Goal: Check status: Check status

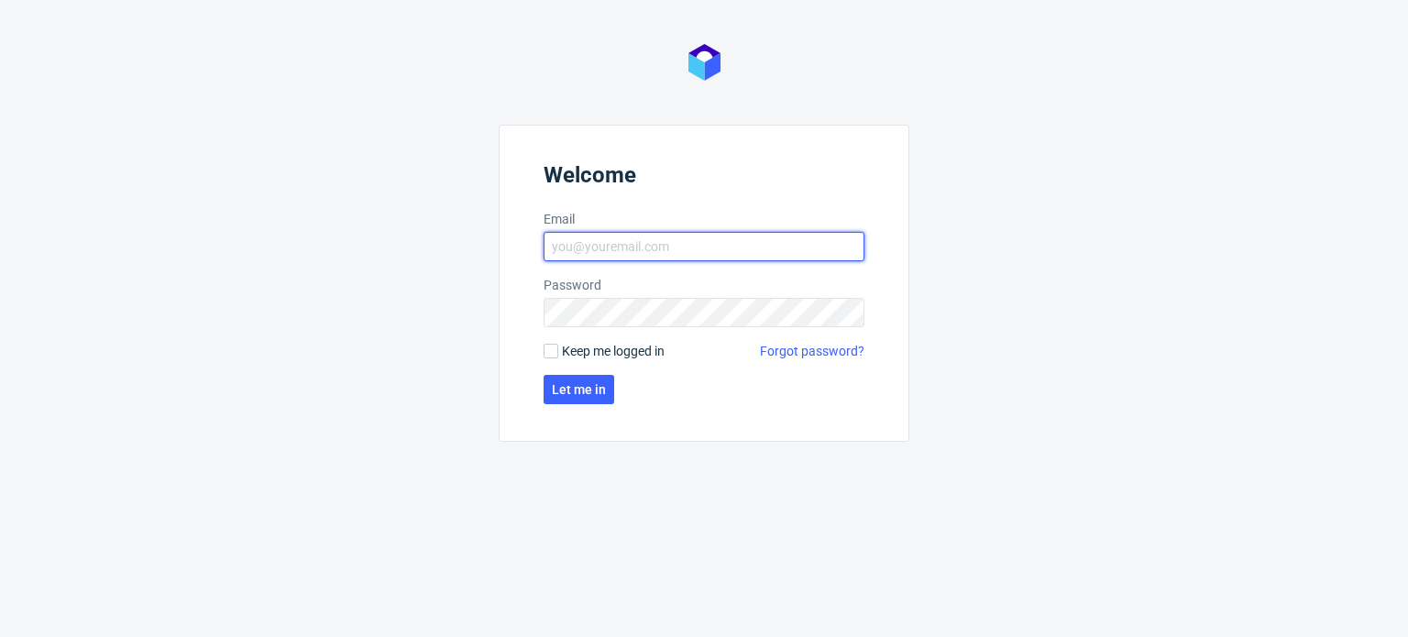
click at [715, 246] on input "Email" at bounding box center [704, 246] width 321 height 29
type input "[PERSON_NAME][EMAIL_ADDRESS][PERSON_NAME][DOMAIN_NAME]"
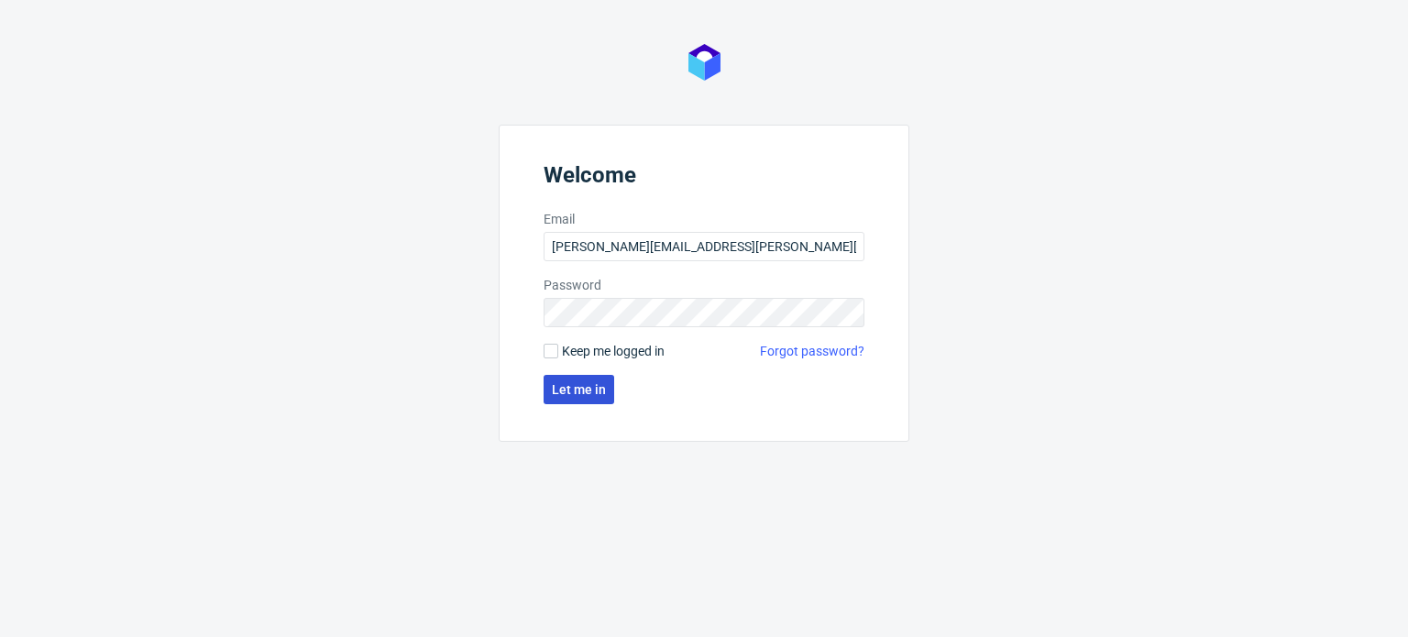
click at [572, 386] on span "Let me in" at bounding box center [579, 389] width 54 height 13
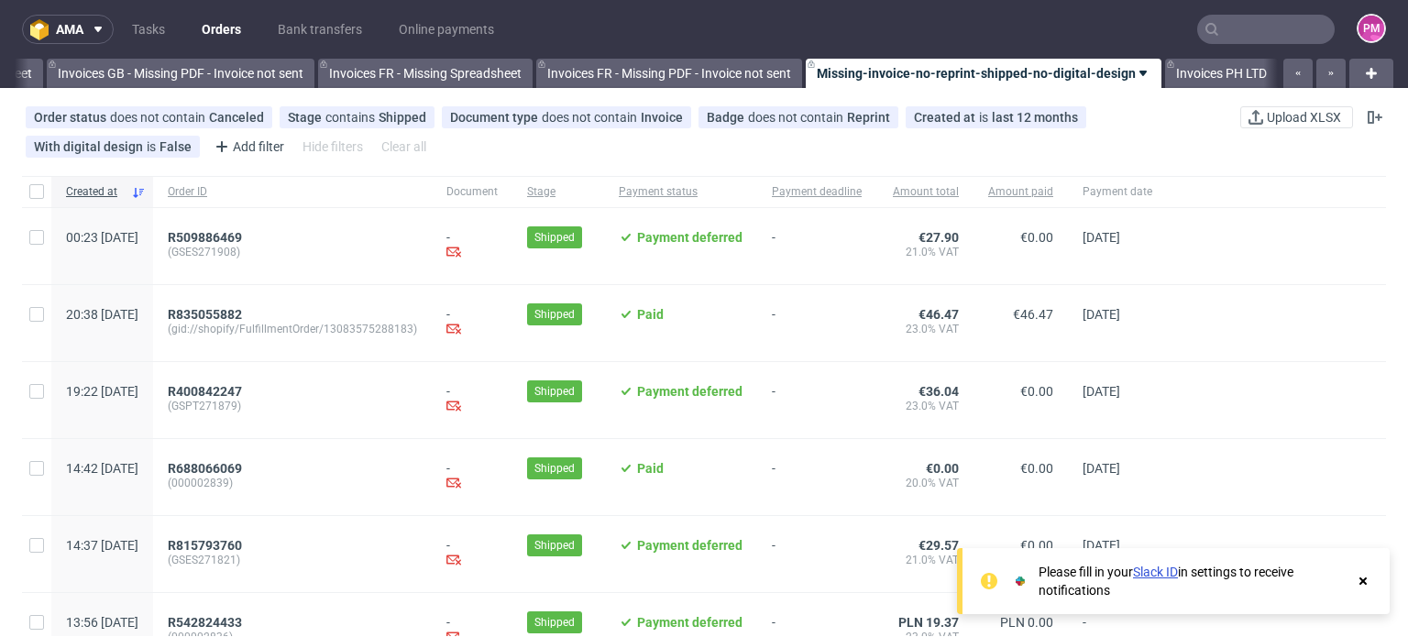
scroll to position [0, 2610]
click at [1363, 585] on icon at bounding box center [1363, 581] width 17 height 15
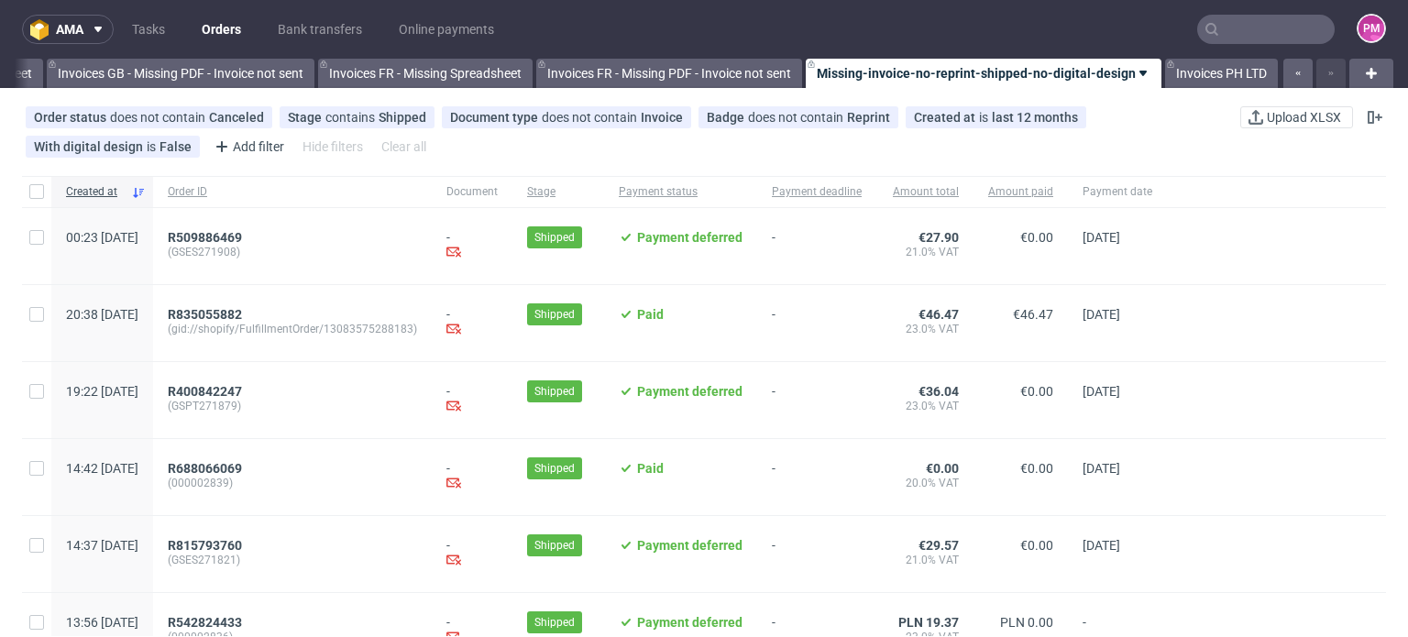
click at [1240, 32] on input "text" at bounding box center [1267, 29] width 138 height 29
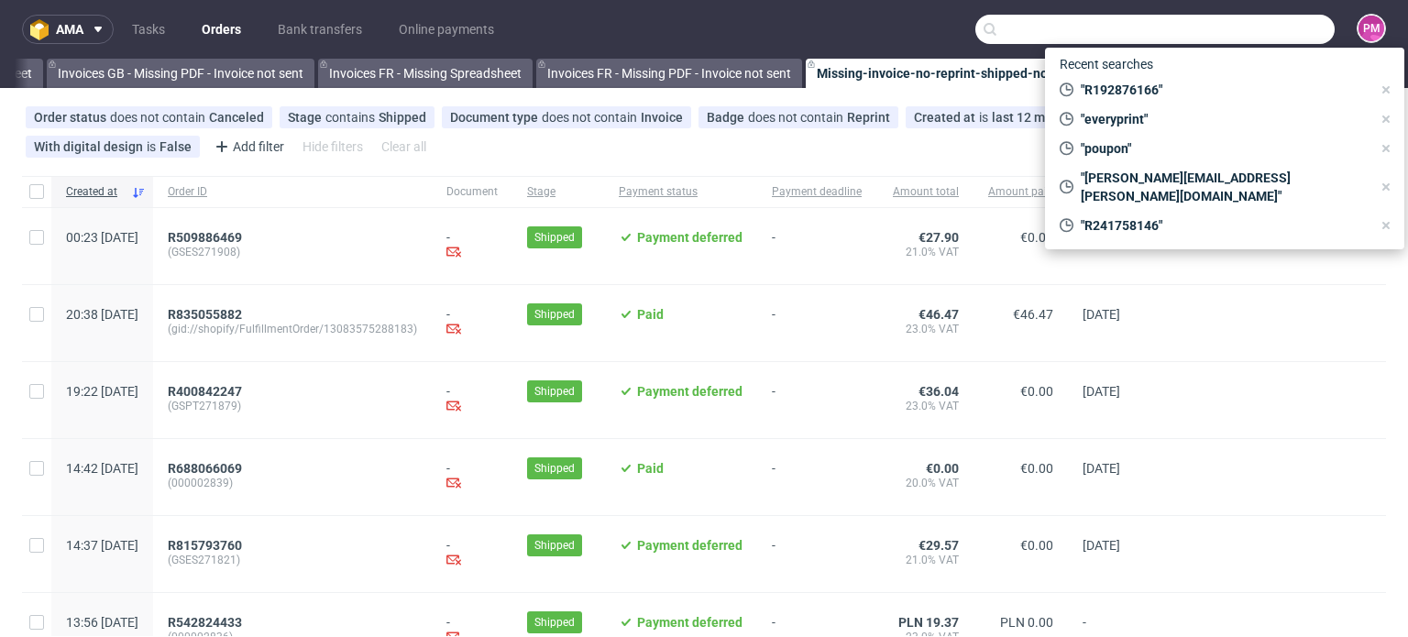
paste input "R889022803"
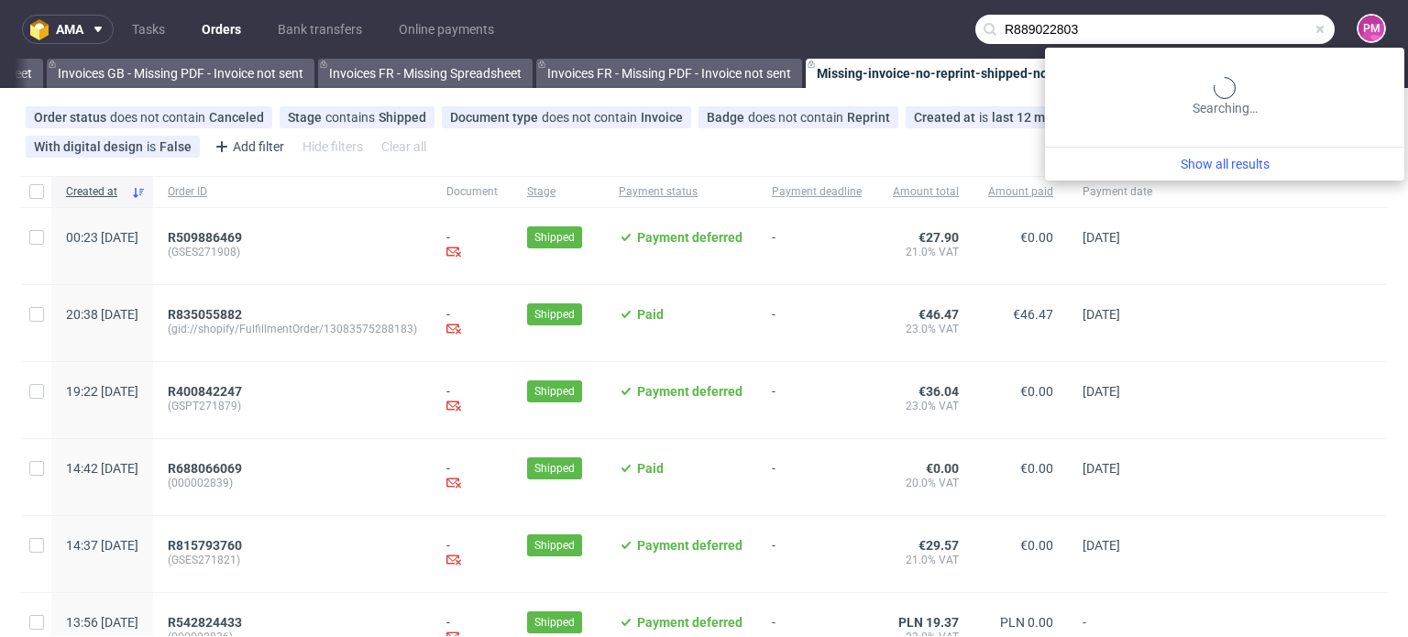
type input "R889022803"
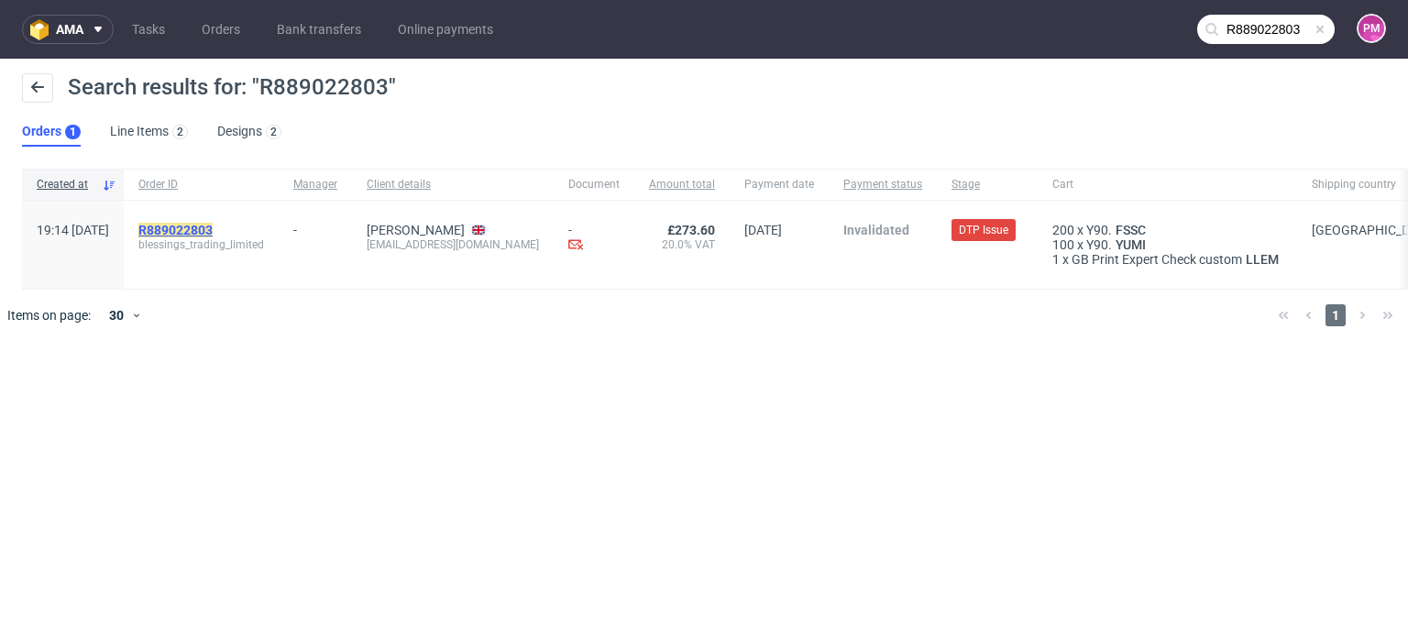
click at [213, 227] on mark "R889022803" at bounding box center [175, 230] width 74 height 15
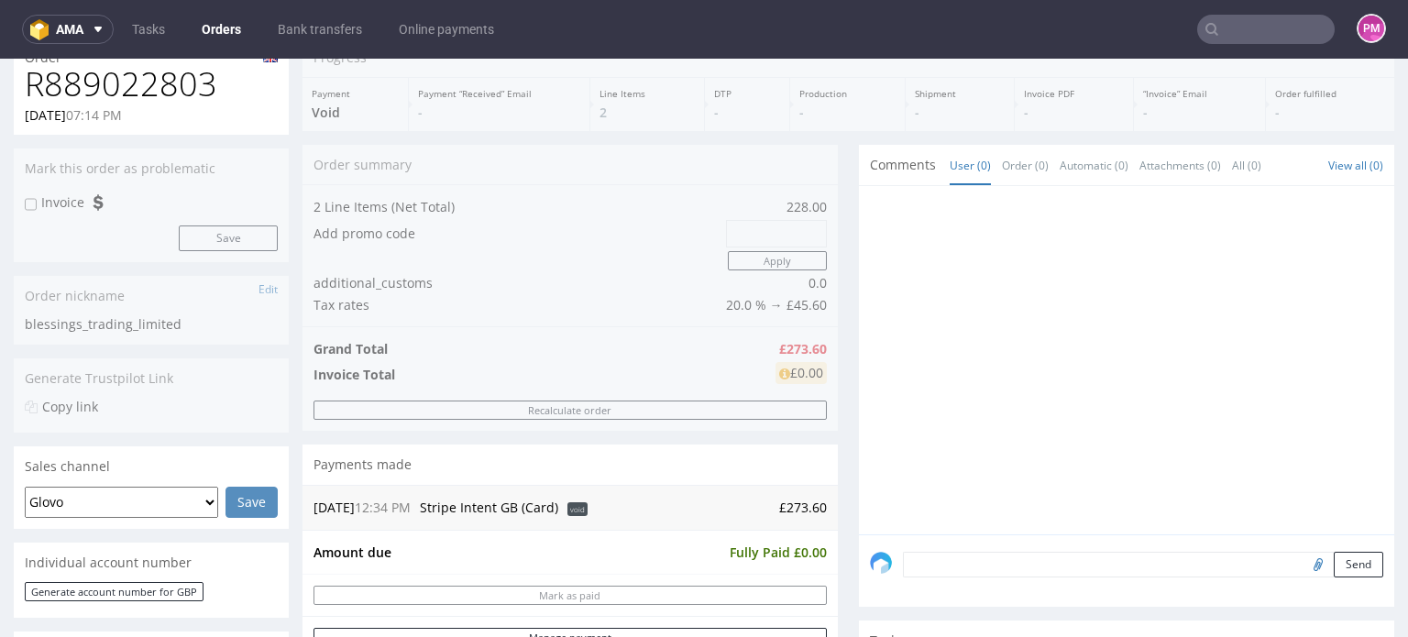
scroll to position [183, 0]
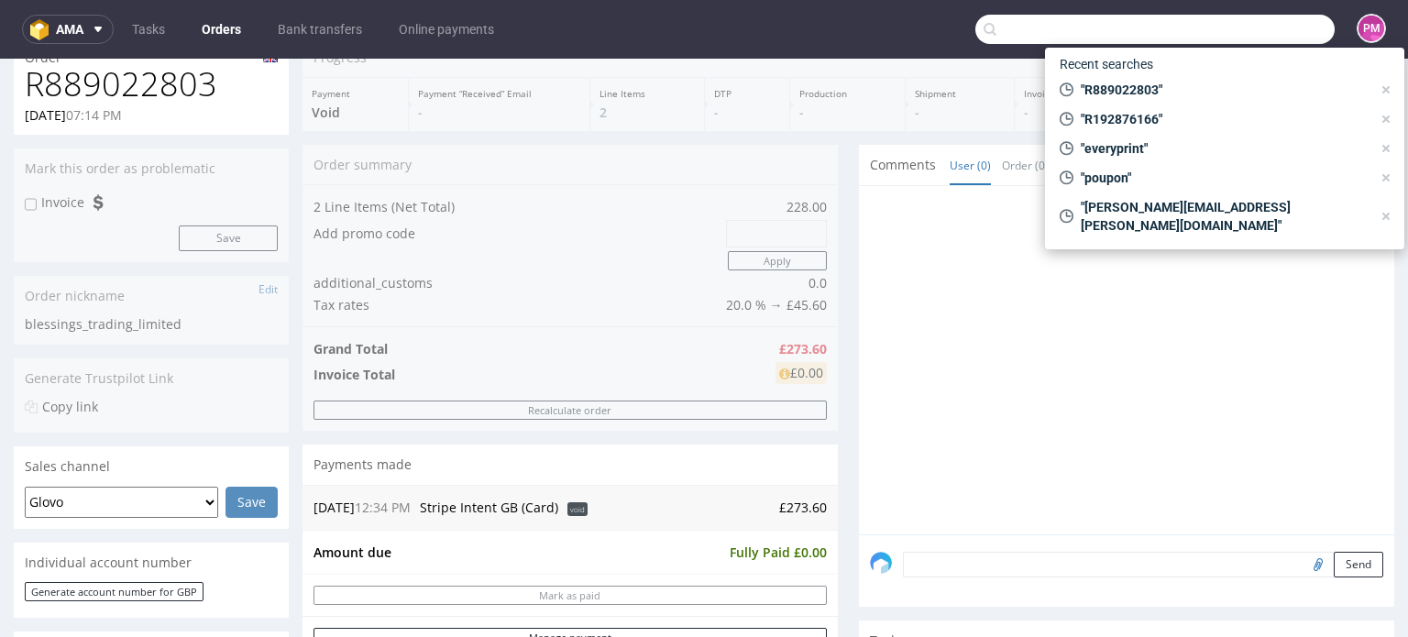
click at [1255, 32] on input "text" at bounding box center [1155, 29] width 359 height 29
paste input "R281905656"
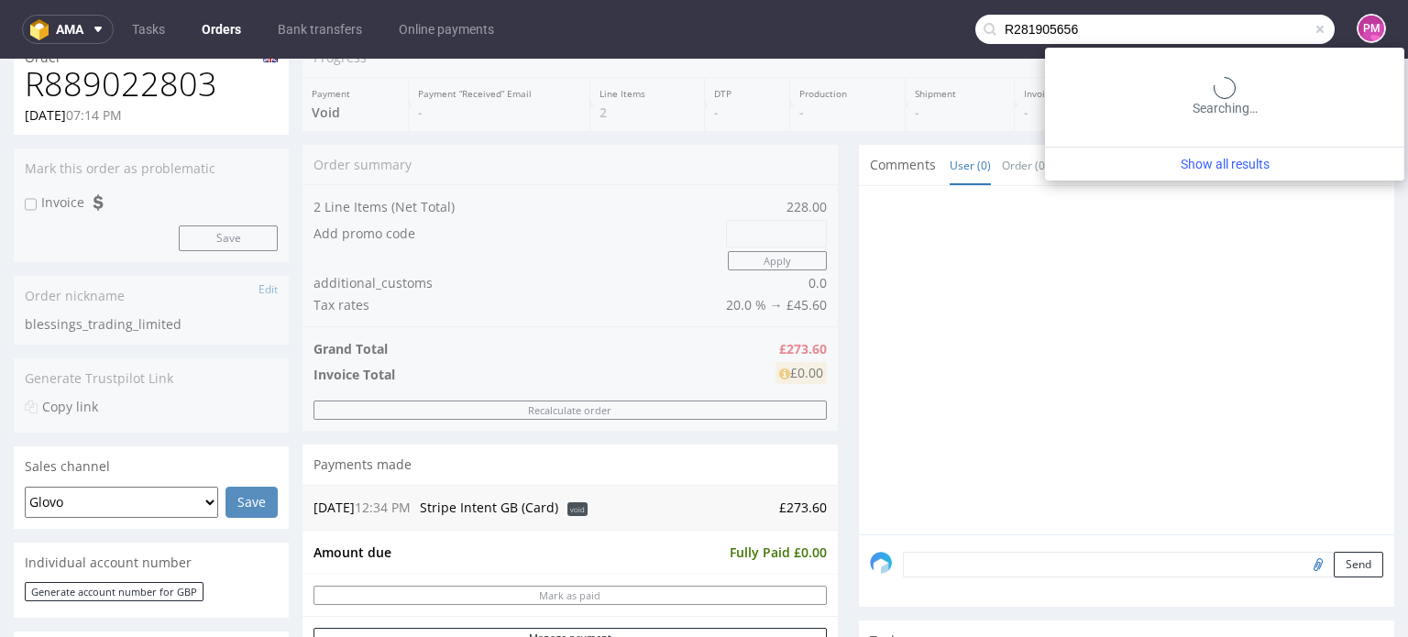
type input "R281905656"
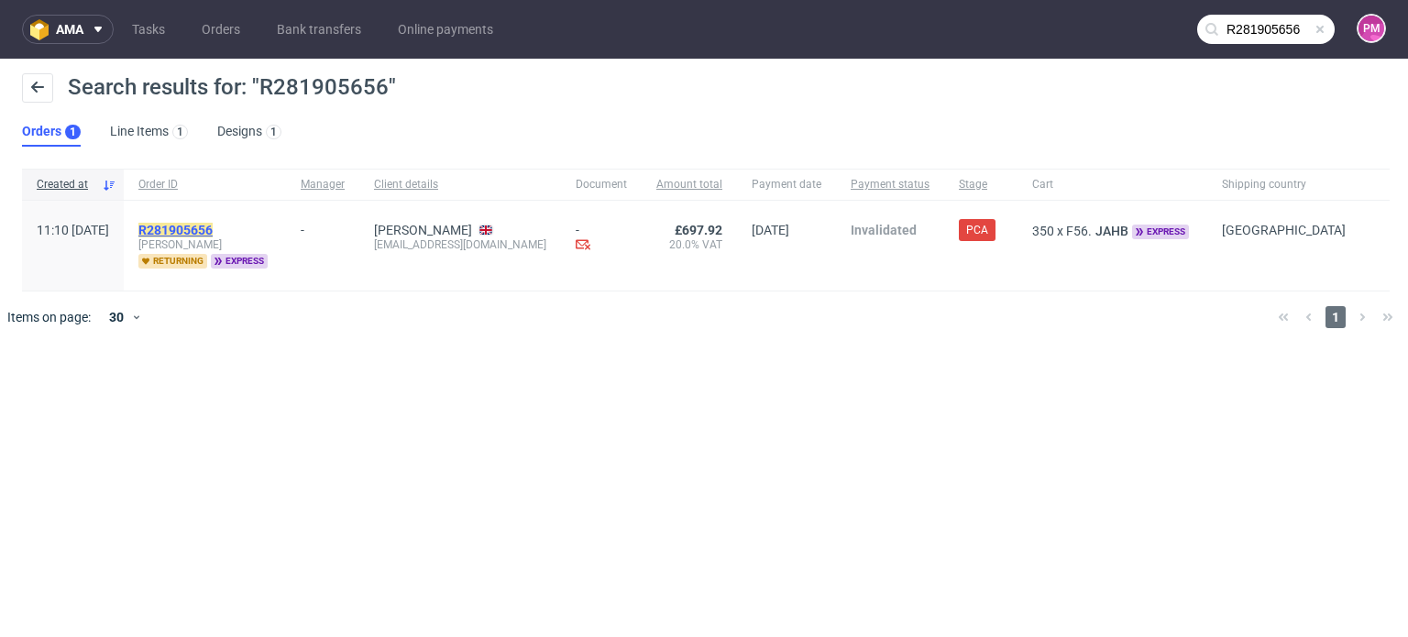
click at [213, 226] on mark "R281905656" at bounding box center [175, 230] width 74 height 15
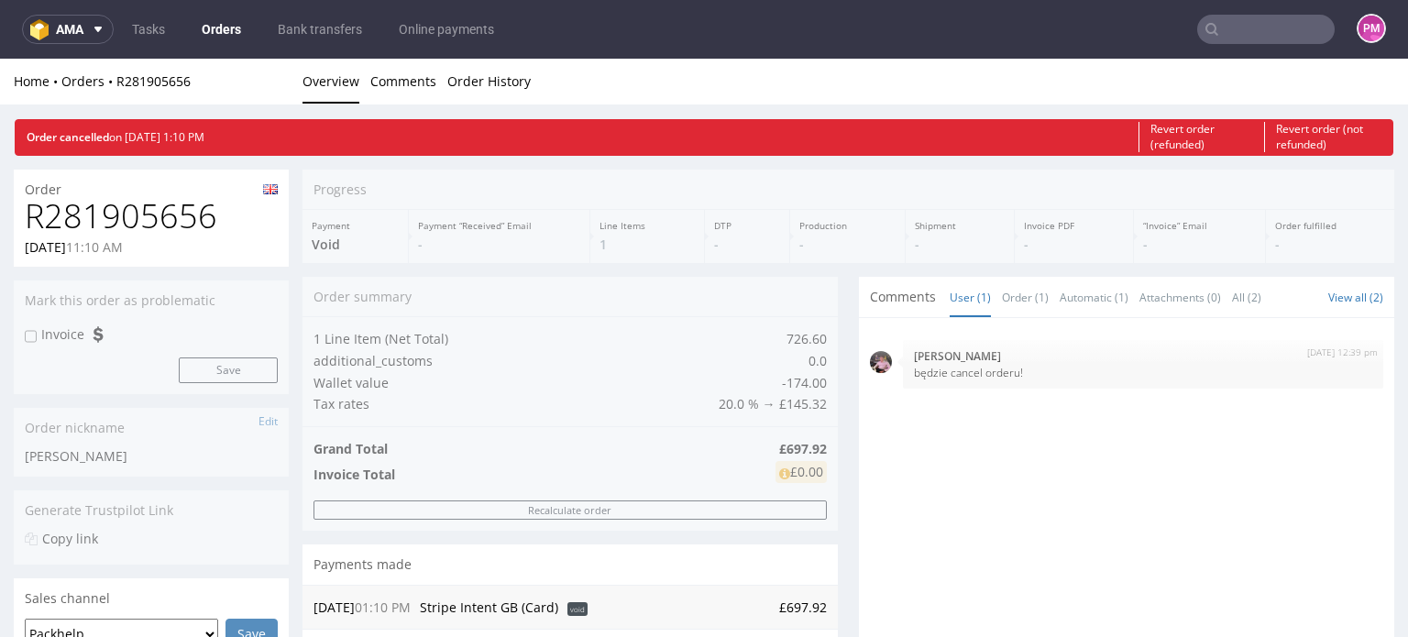
click at [1282, 30] on input "text" at bounding box center [1267, 29] width 138 height 29
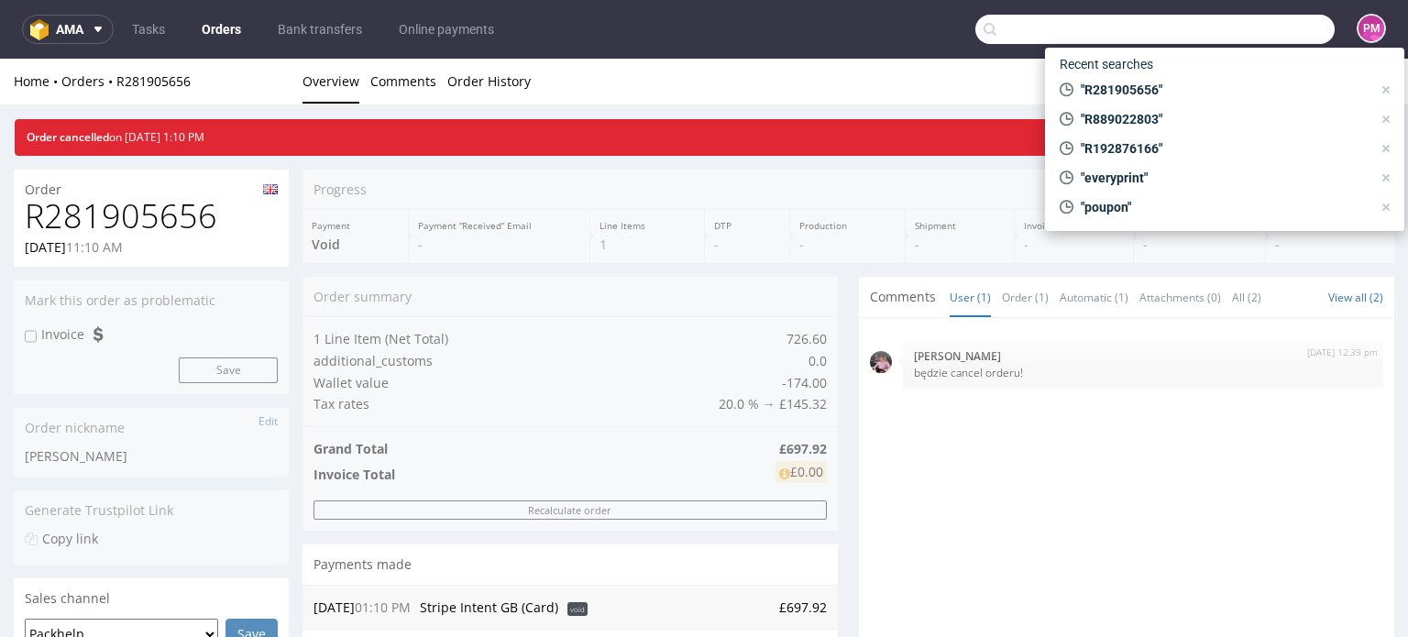
paste input "R135189879"
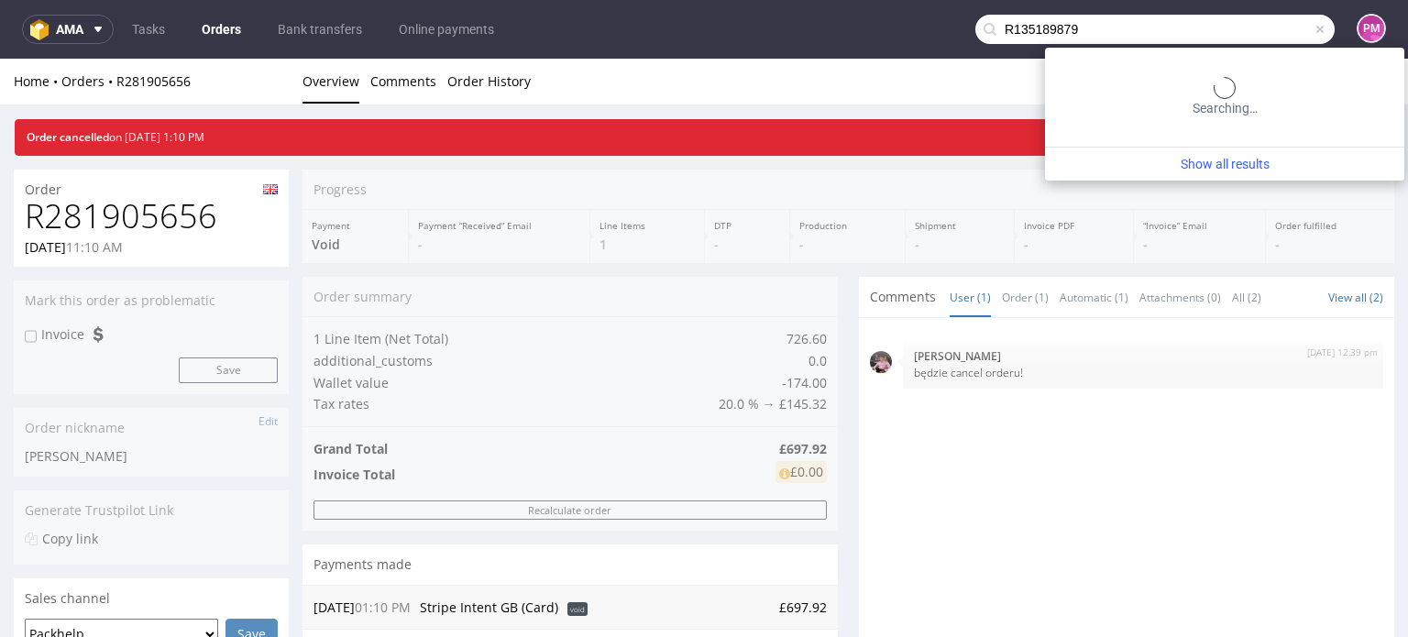
type input "R135189879"
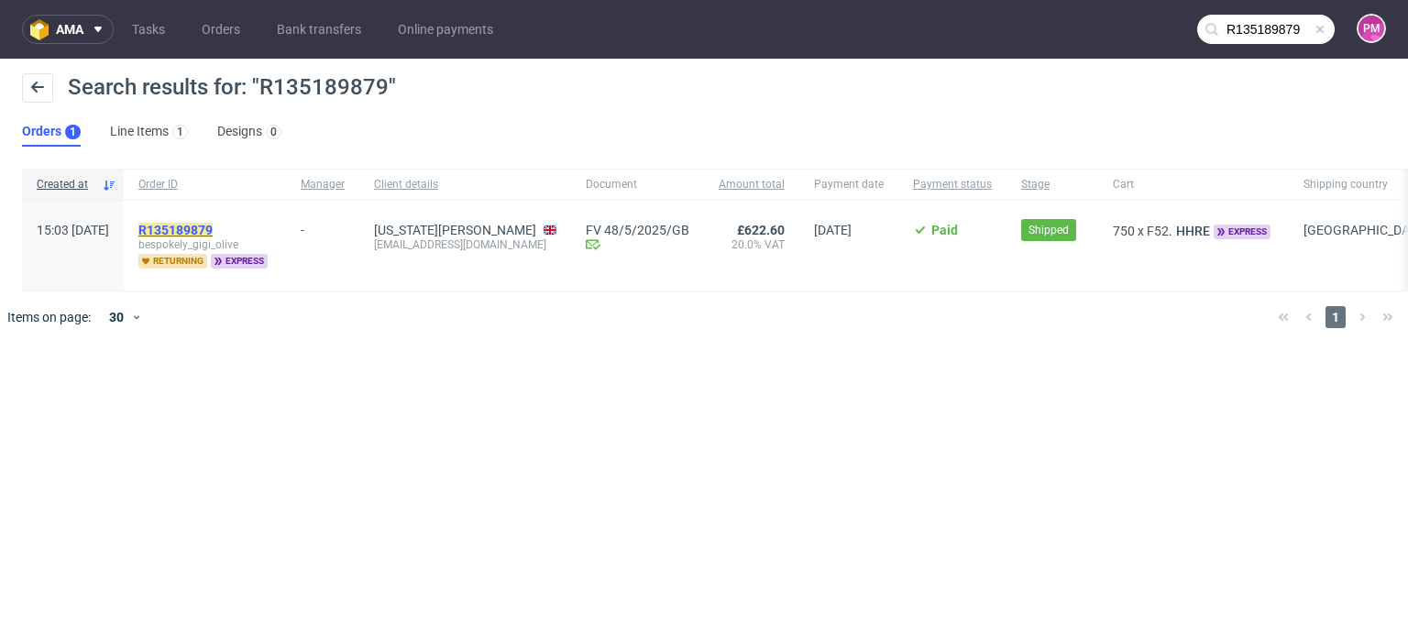
click at [213, 223] on mark "R135189879" at bounding box center [175, 230] width 74 height 15
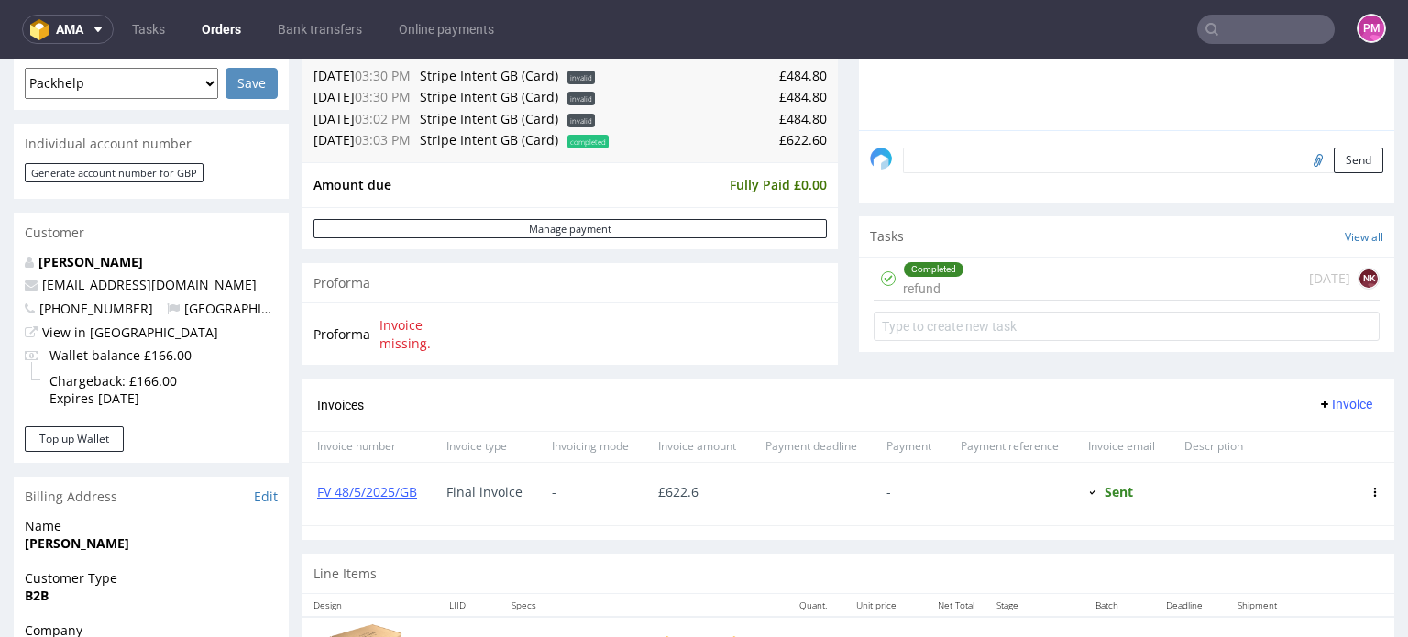
scroll to position [458, 0]
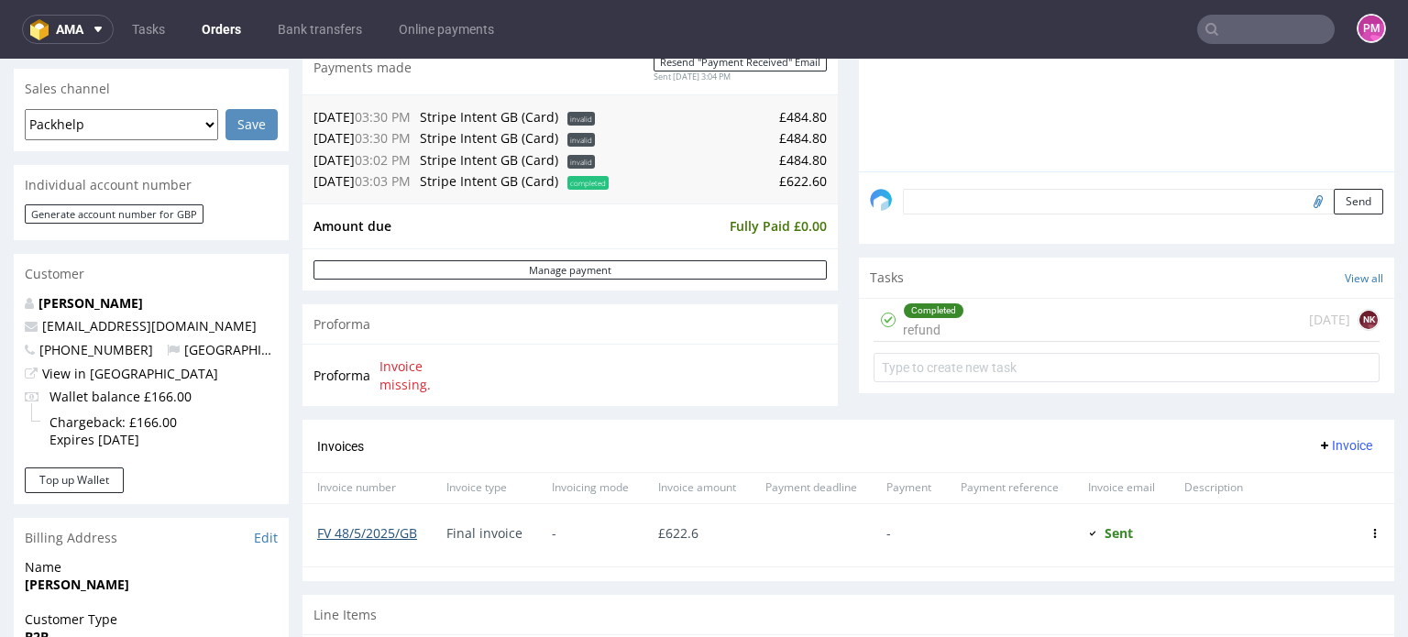
click at [361, 536] on link "FV 48/5/2025/GB" at bounding box center [367, 533] width 100 height 17
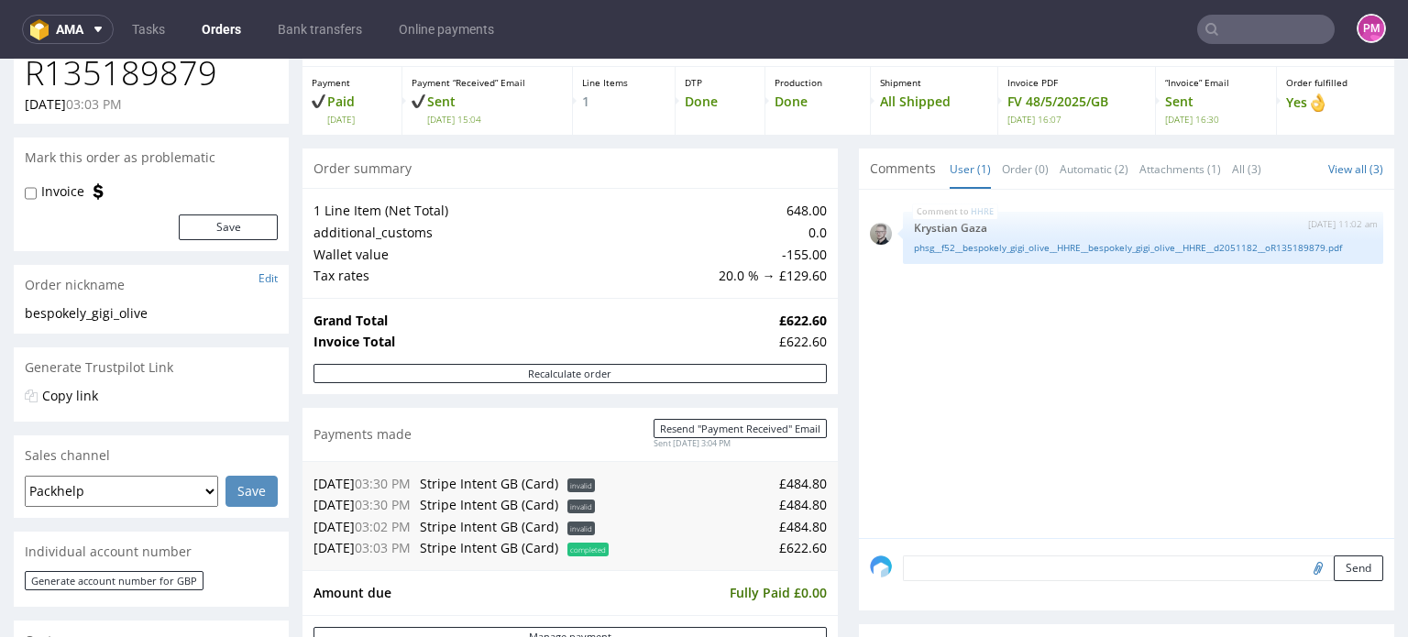
scroll to position [0, 0]
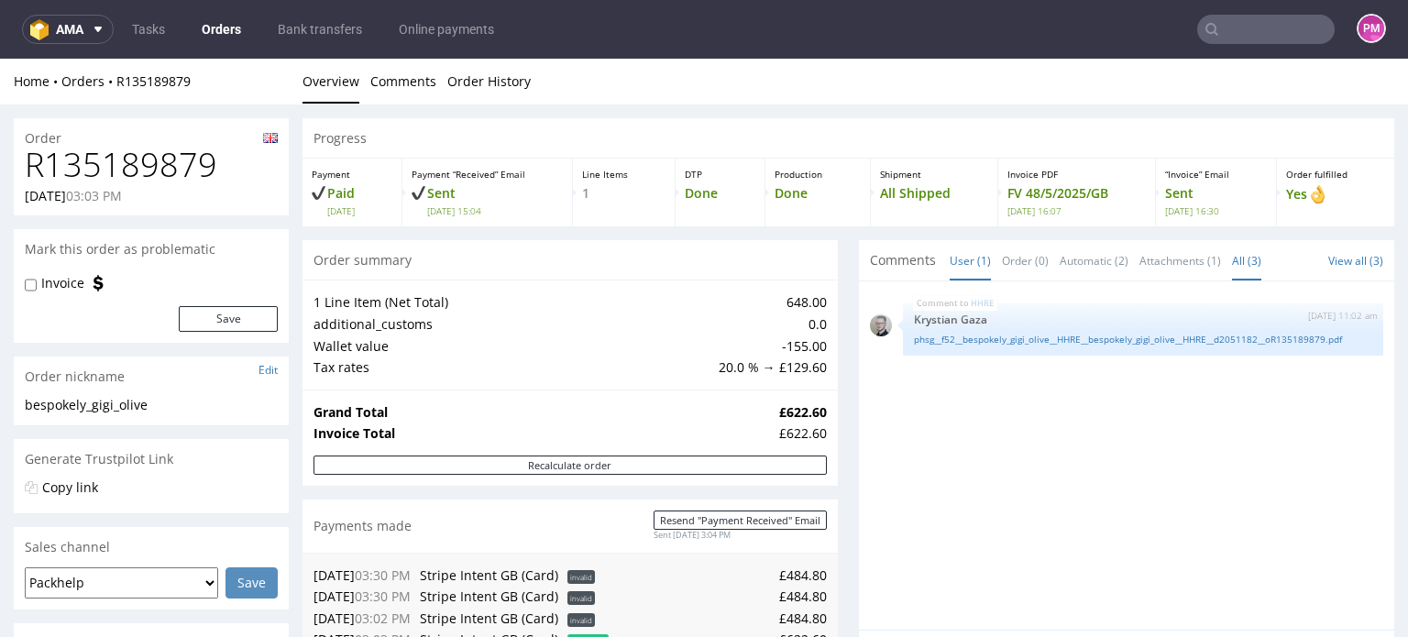
click at [1232, 260] on link "All (3)" at bounding box center [1246, 260] width 29 height 39
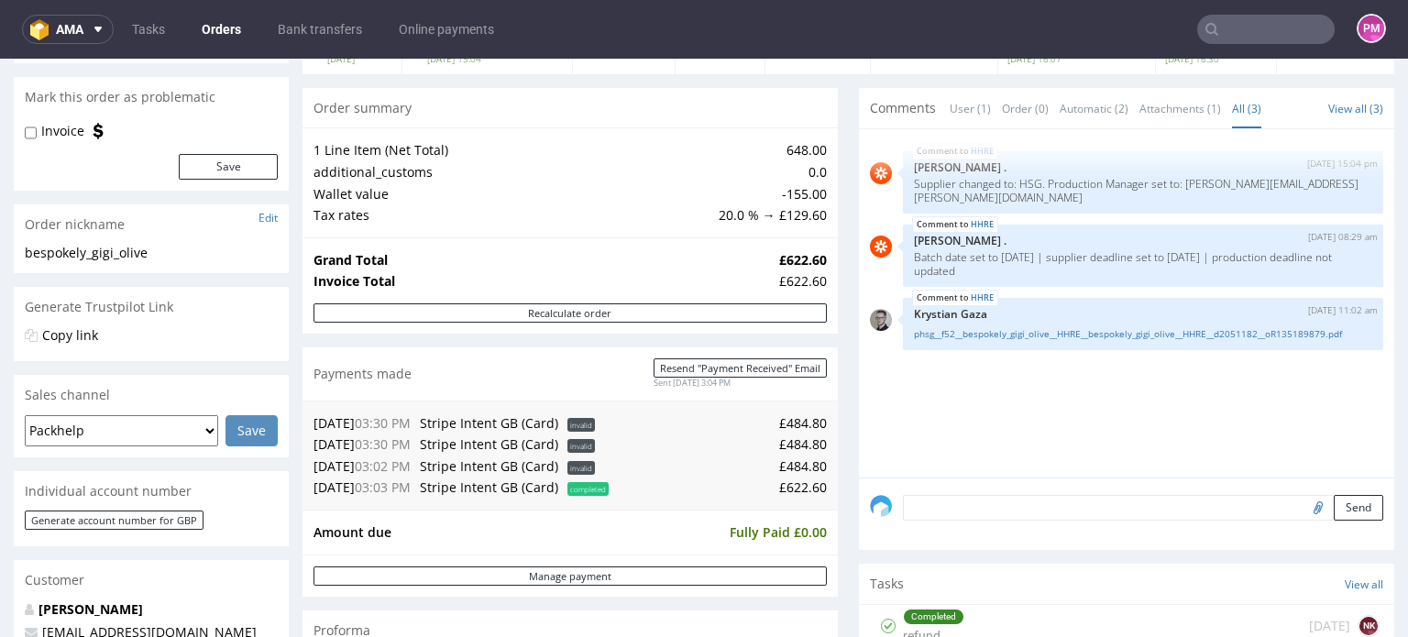
scroll to position [183, 0]
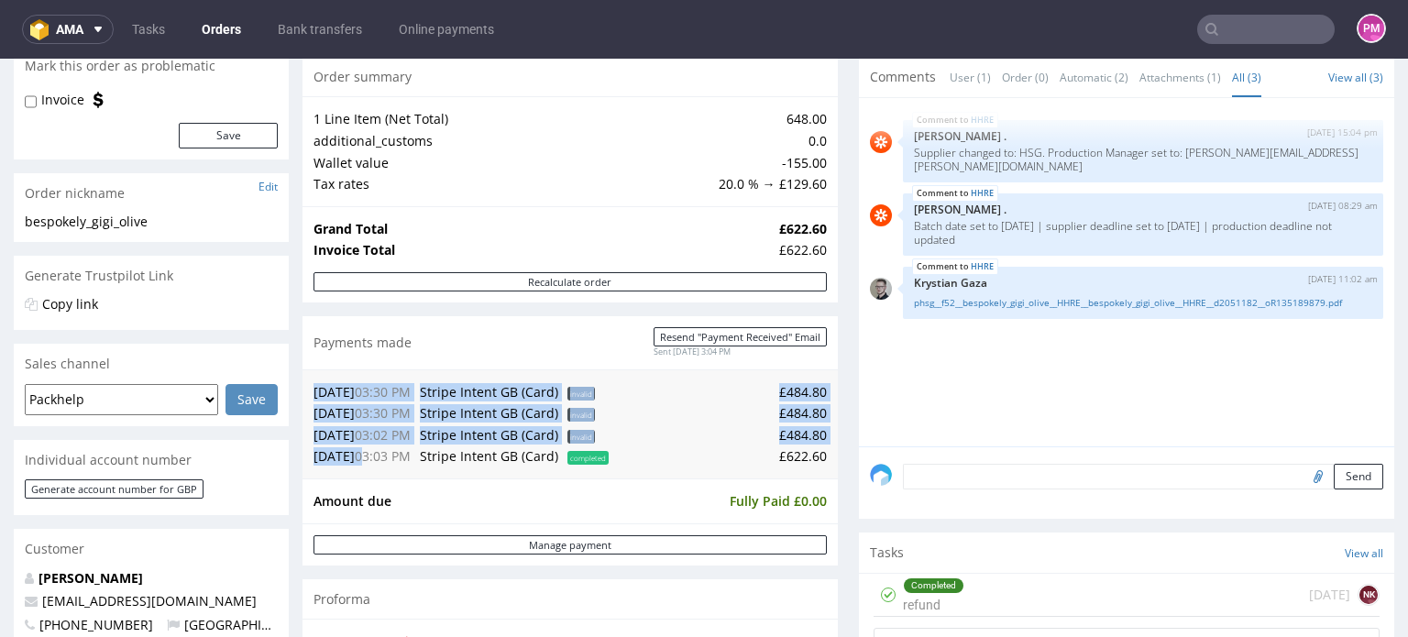
drag, startPoint x: 306, startPoint y: 458, endPoint x: 377, endPoint y: 453, distance: 70.8
click at [377, 453] on div "[DATE] 03:30 PM Stripe Intent GB (Card) invalid £484.80 [DATE] 03:30 PM Stripe …" at bounding box center [571, 424] width 536 height 109
click at [366, 457] on td "[DATE] 03:03 PM" at bounding box center [365, 457] width 102 height 22
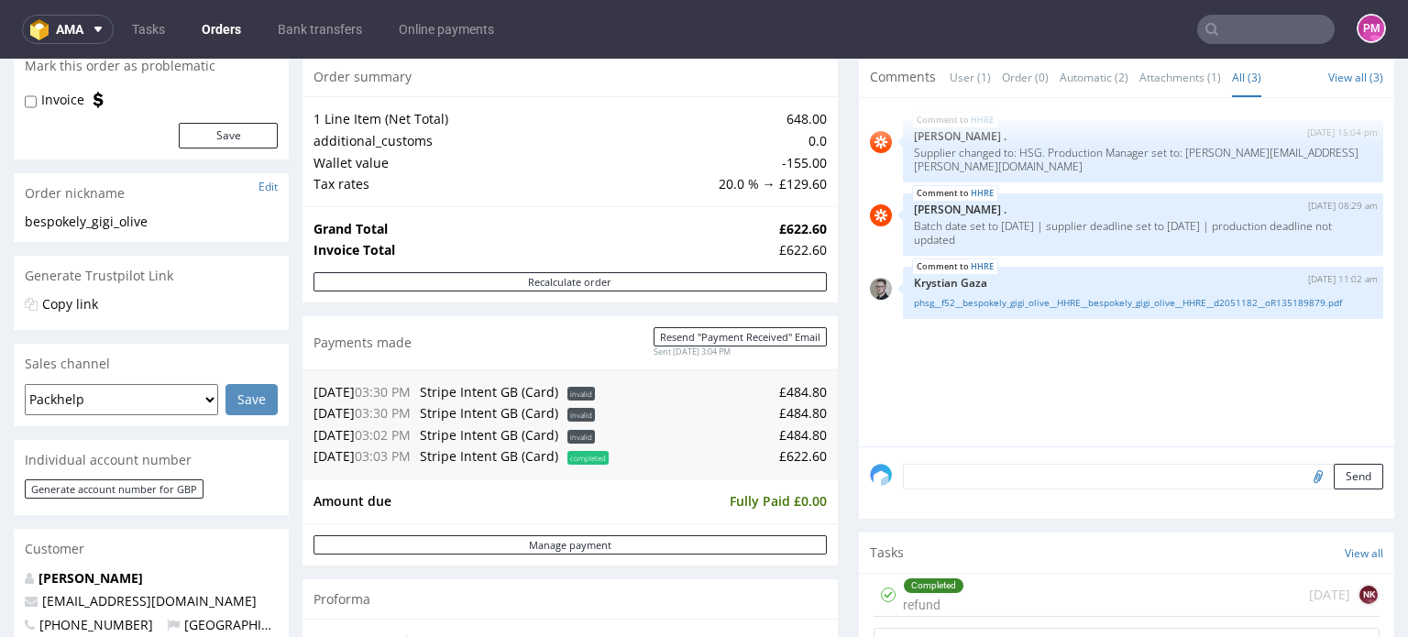
drag, startPoint x: 315, startPoint y: 458, endPoint x: 368, endPoint y: 451, distance: 53.7
click at [368, 451] on td "[DATE] 03:03 PM" at bounding box center [365, 457] width 102 height 22
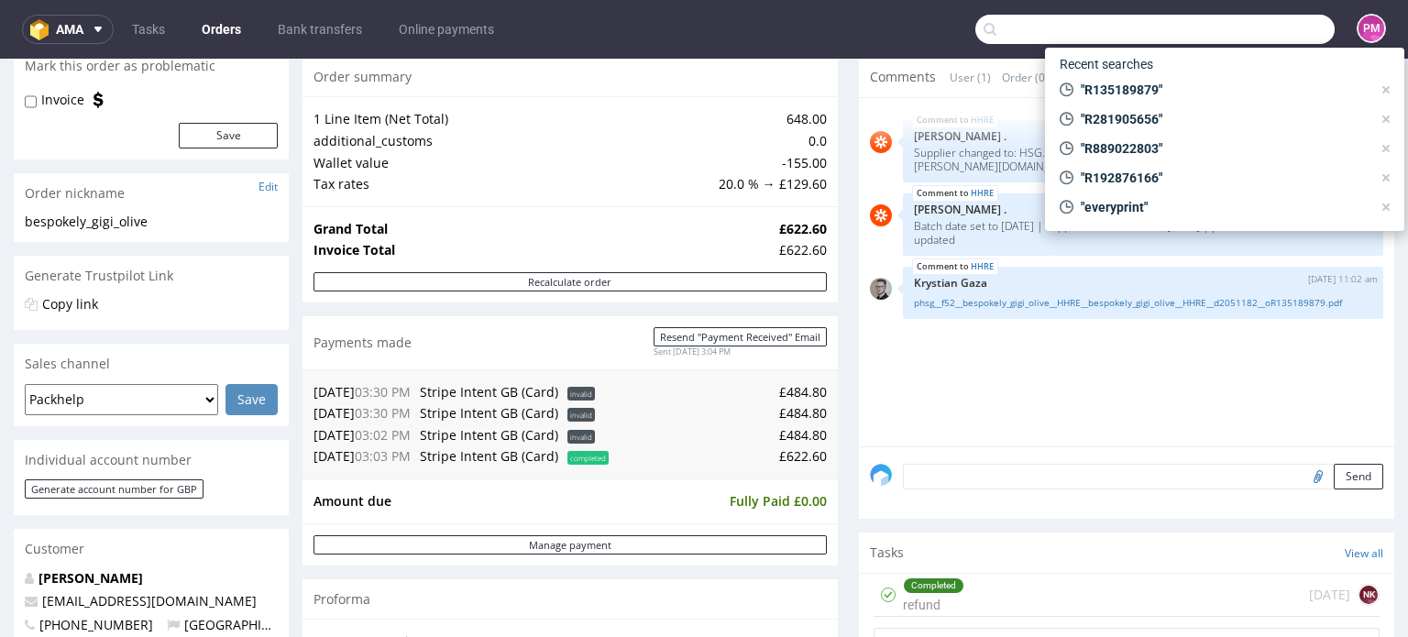
click at [1235, 27] on input "text" at bounding box center [1155, 29] width 359 height 29
paste input "R451683039"
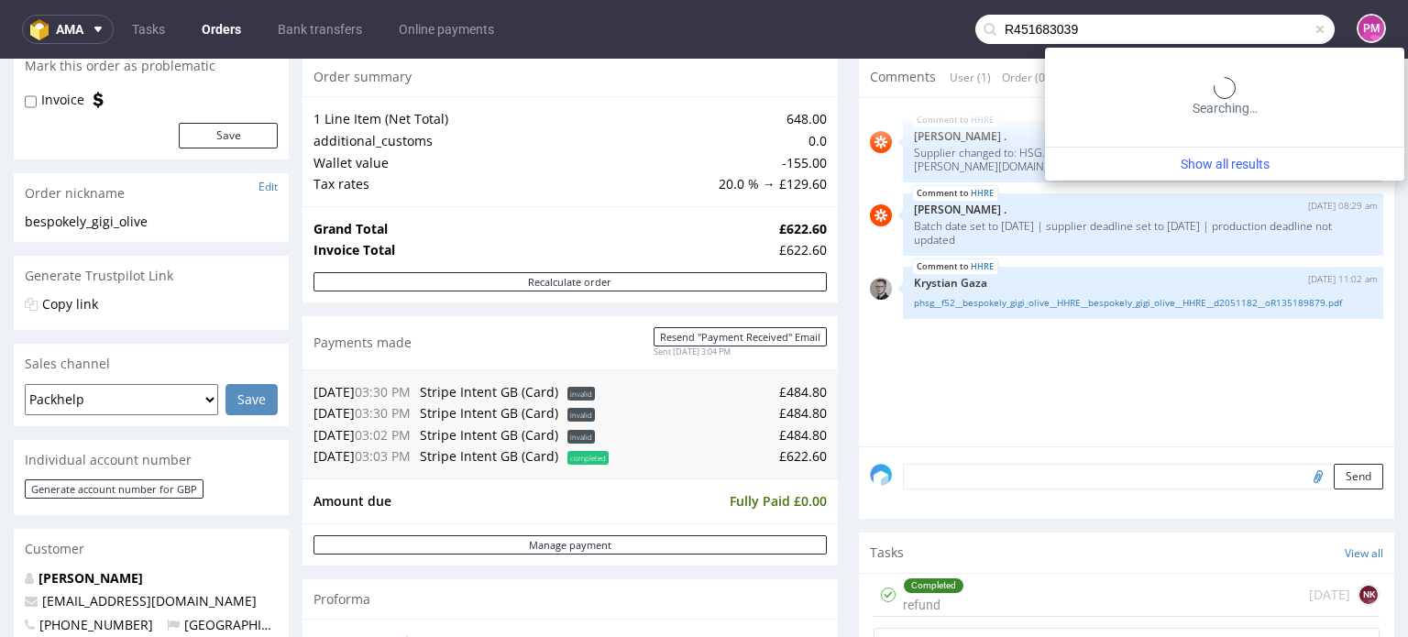
type input "R451683039"
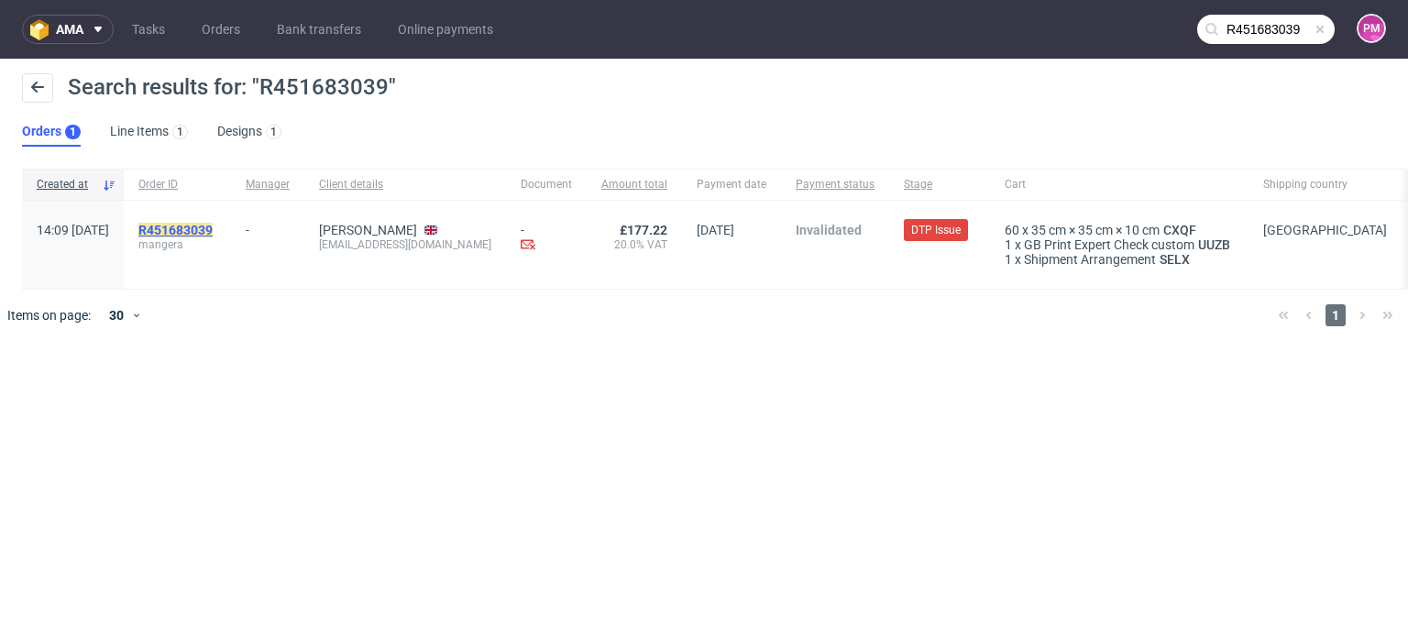
click at [213, 226] on mark "R451683039" at bounding box center [175, 230] width 74 height 15
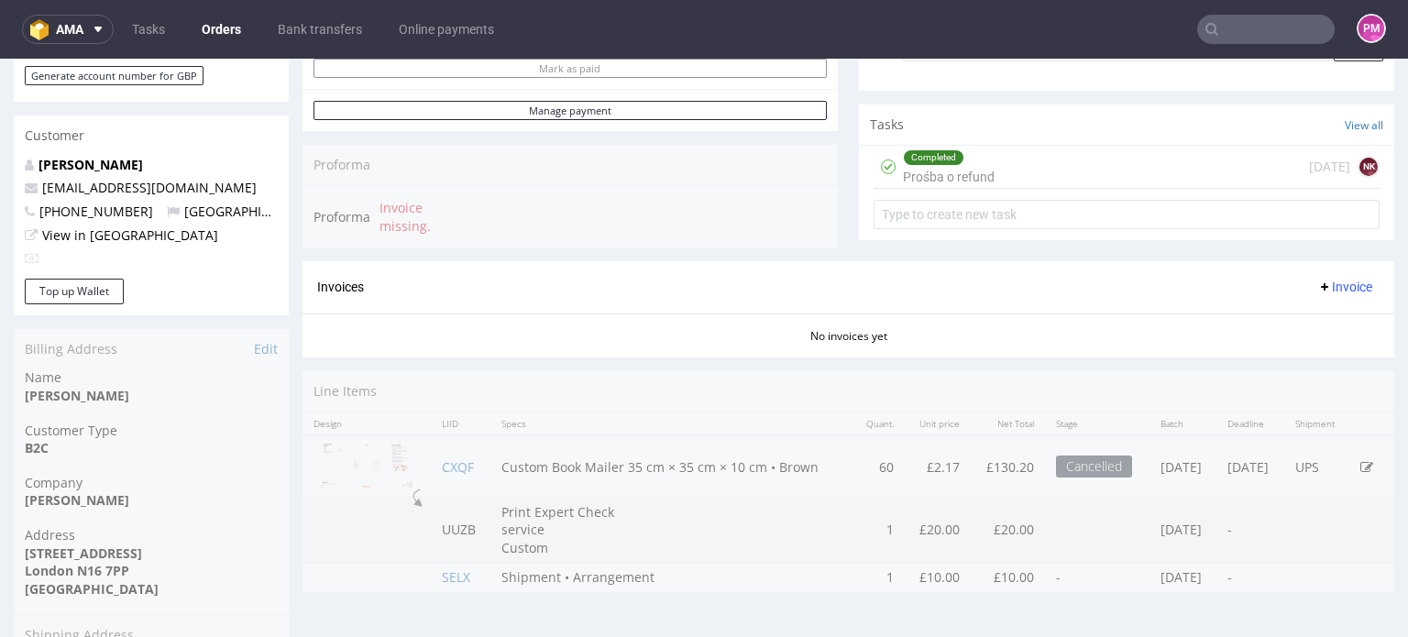
scroll to position [550, 0]
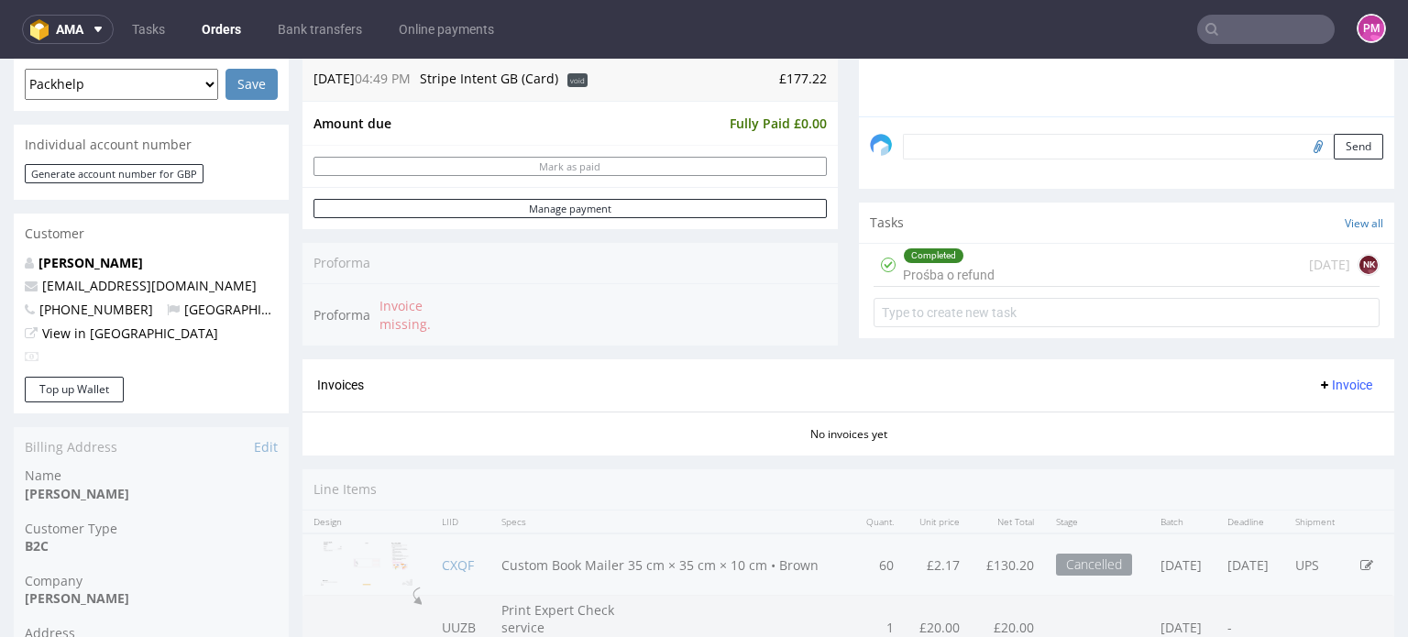
click at [1271, 29] on input "text" at bounding box center [1267, 29] width 138 height 29
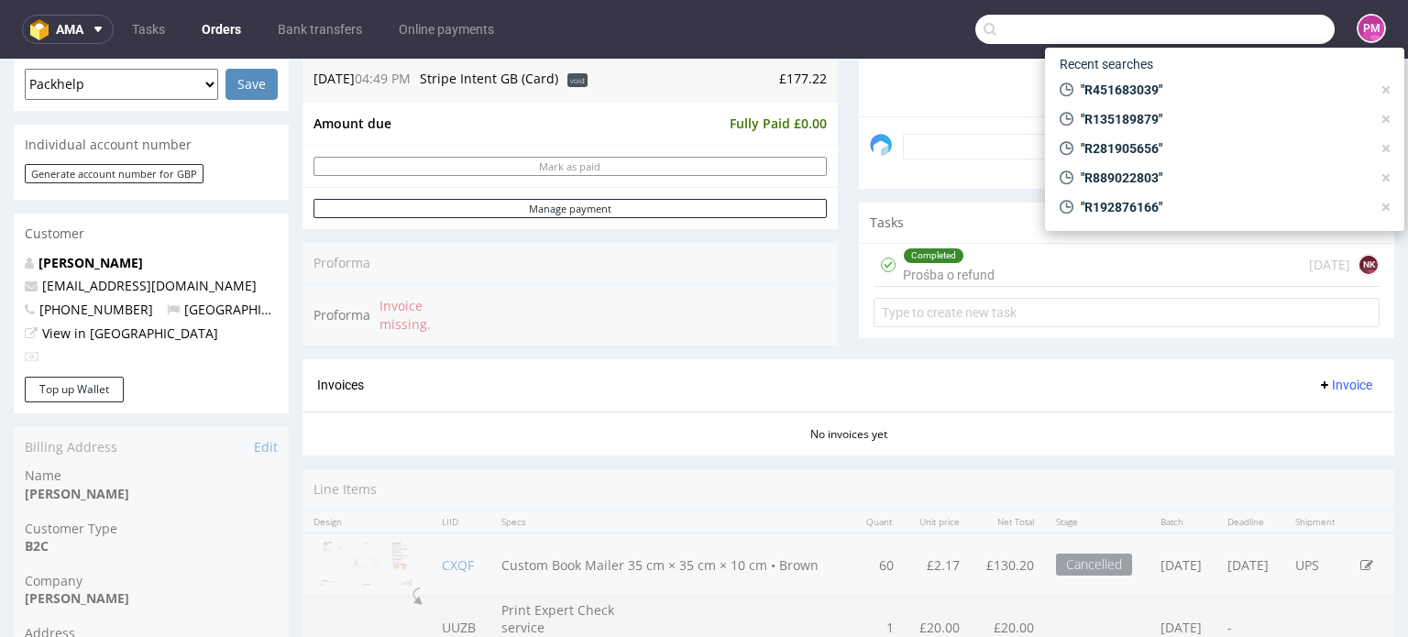
click at [672, 395] on div "Invoices Invoice" at bounding box center [849, 385] width 1092 height 52
click at [1210, 37] on input "text" at bounding box center [1155, 29] width 359 height 29
paste input "R889022803"
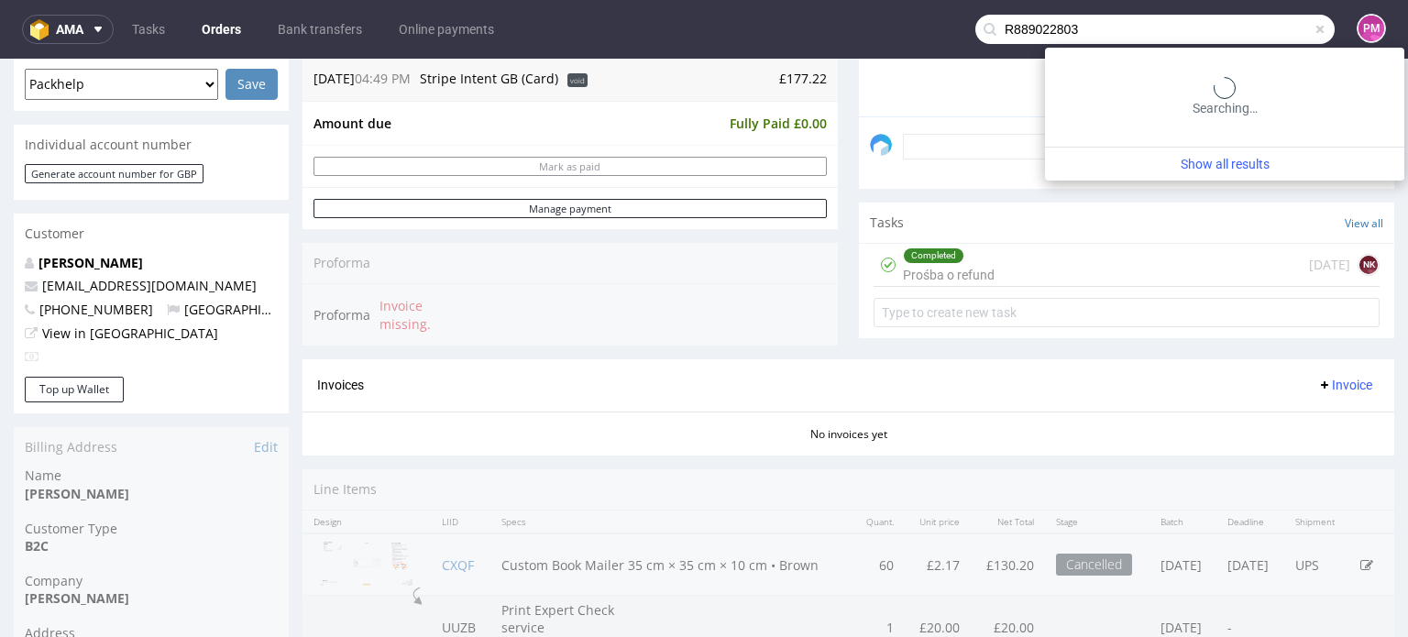
type input "R889022803"
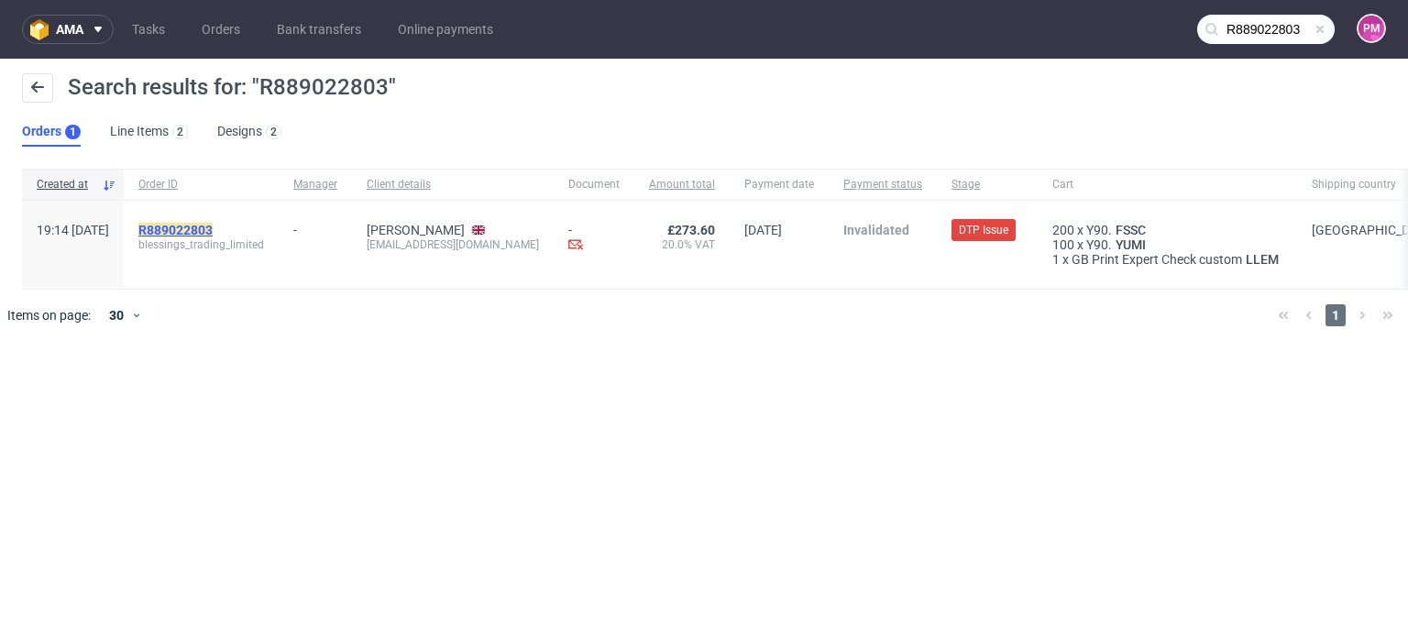
click at [213, 233] on mark "R889022803" at bounding box center [175, 230] width 74 height 15
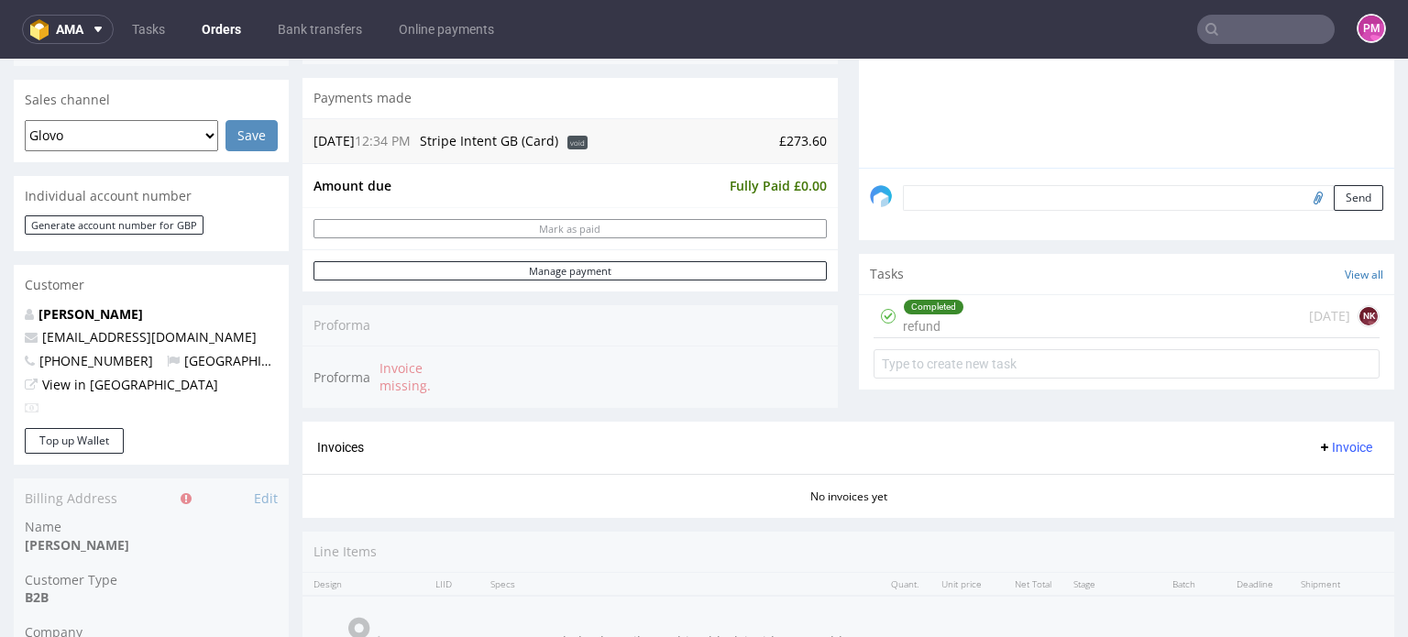
scroll to position [458, 0]
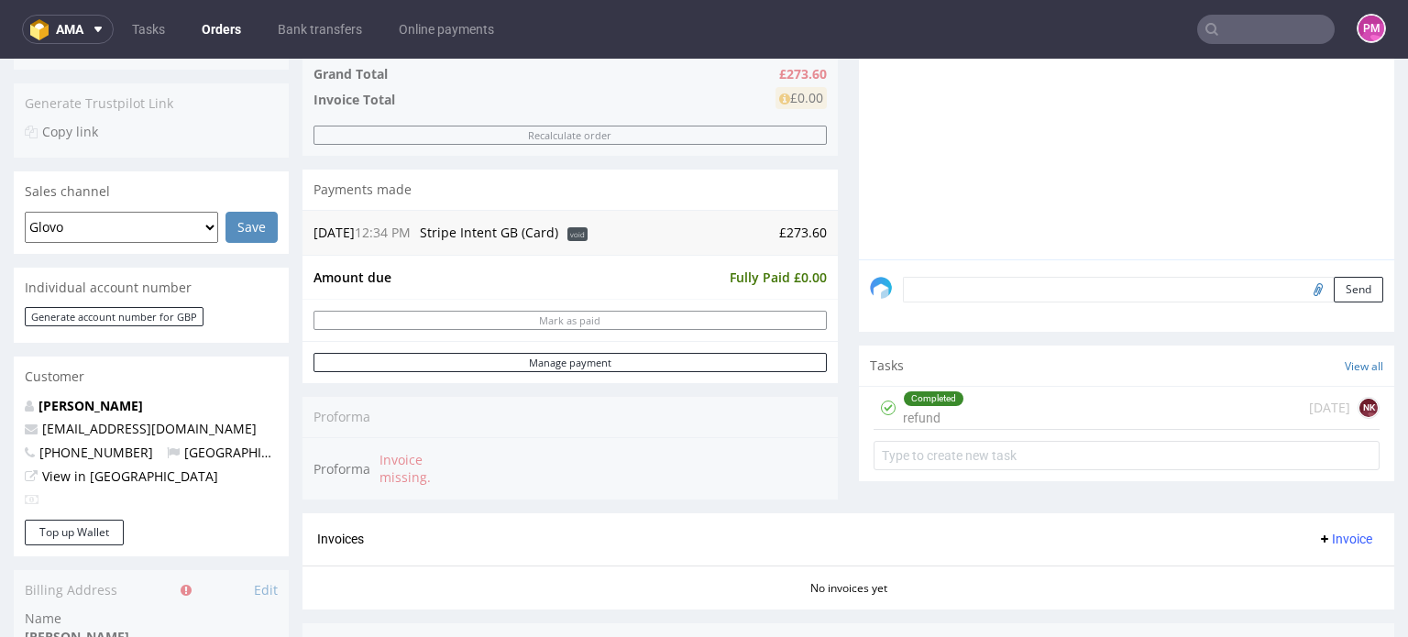
click at [476, 226] on span "Stripe Intent GB (Card)" at bounding box center [489, 232] width 138 height 17
click at [408, 226] on span "12:34 PM" at bounding box center [383, 232] width 56 height 17
click at [580, 227] on span "void" at bounding box center [578, 234] width 20 height 14
click at [631, 227] on td "£273.60" at bounding box center [709, 233] width 235 height 22
click at [629, 230] on td "£273.60" at bounding box center [709, 233] width 235 height 22
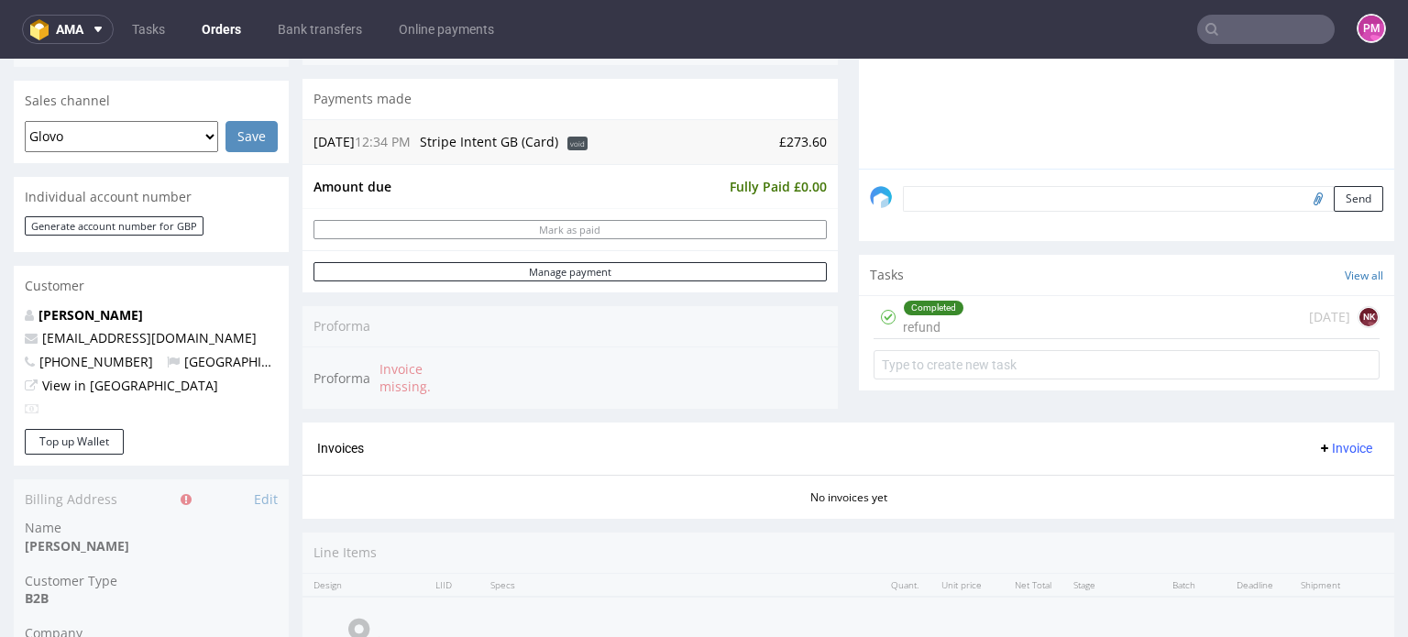
scroll to position [550, 0]
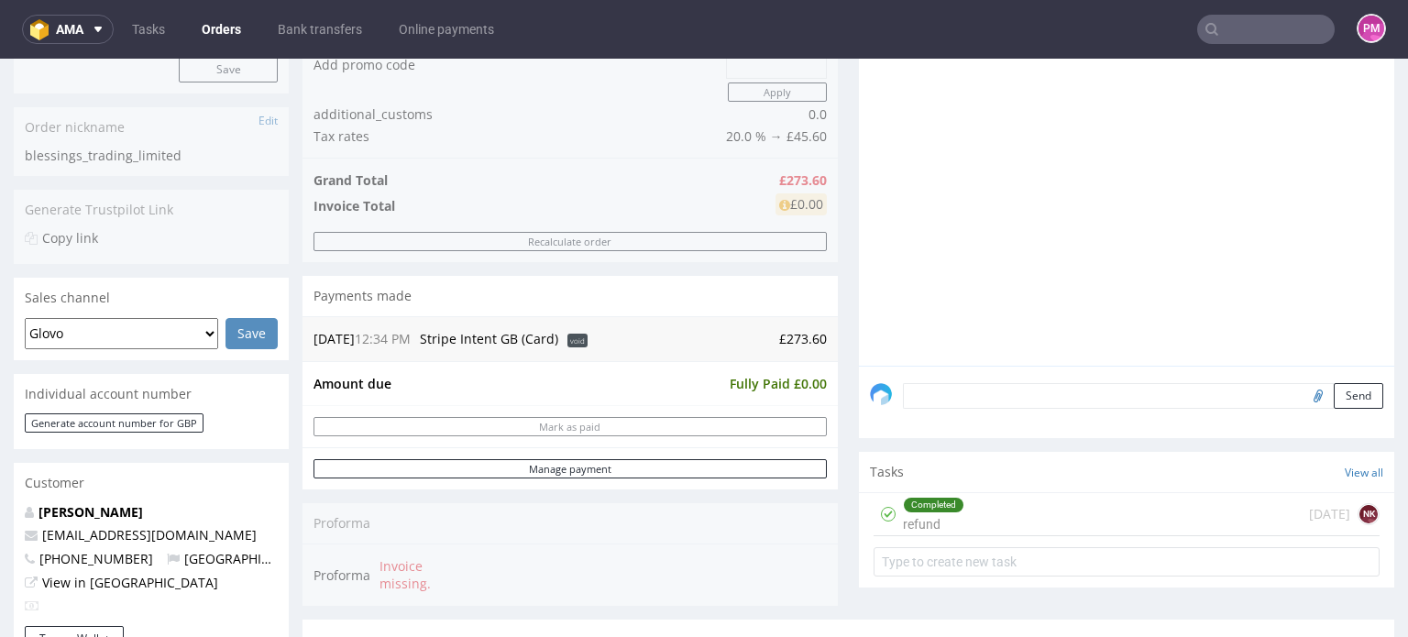
scroll to position [642, 0]
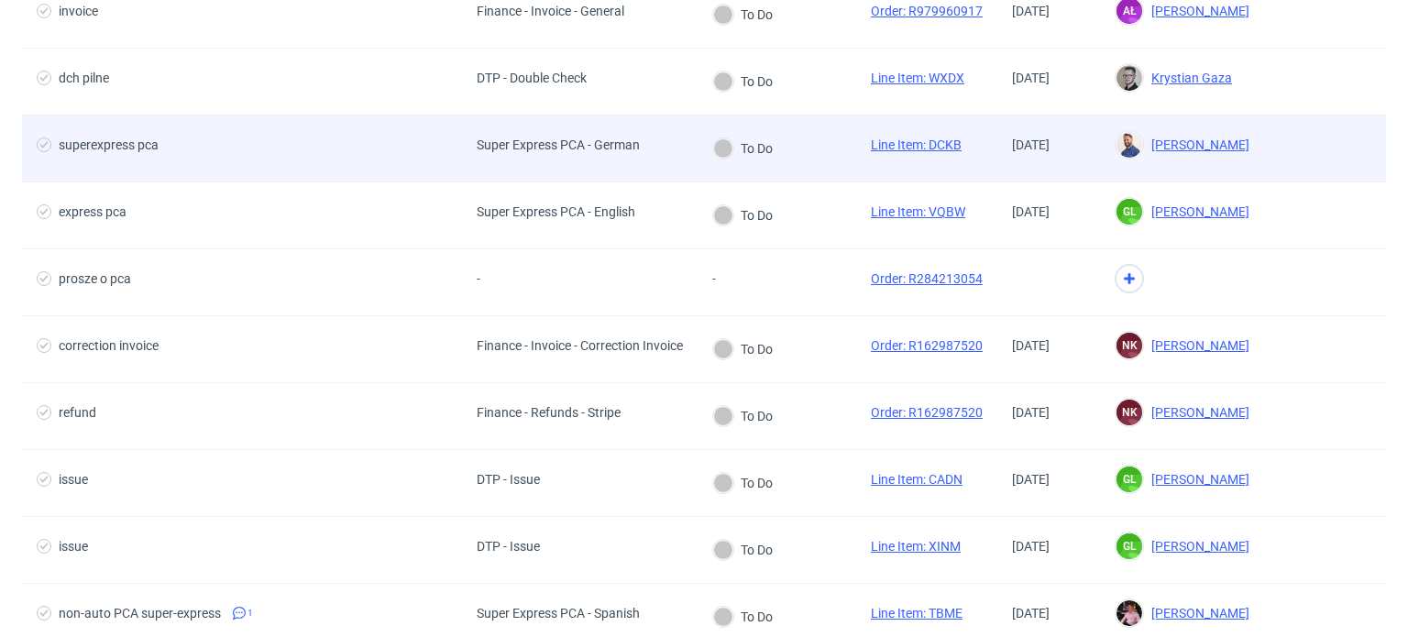
scroll to position [275, 0]
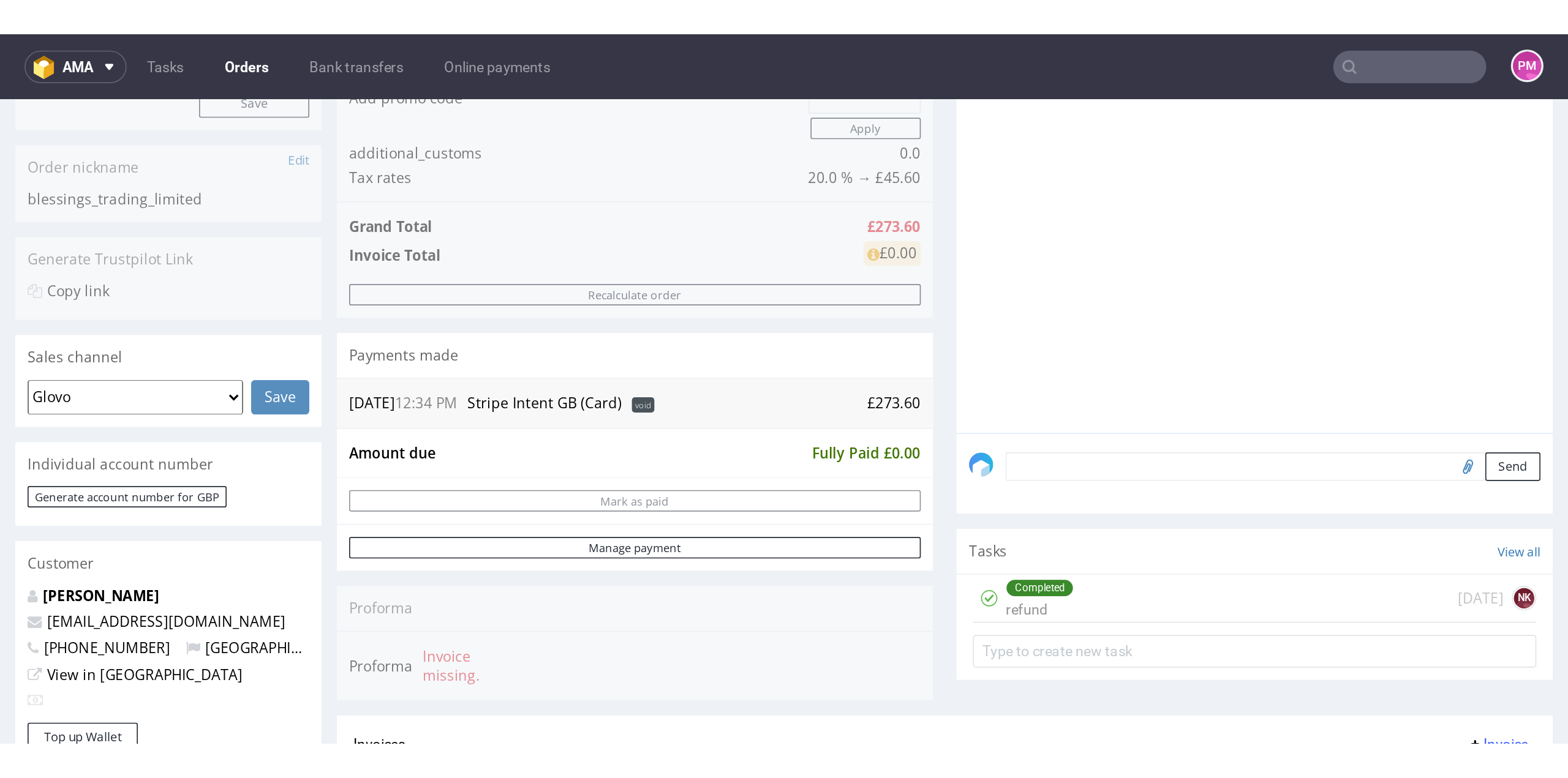
scroll to position [306, 0]
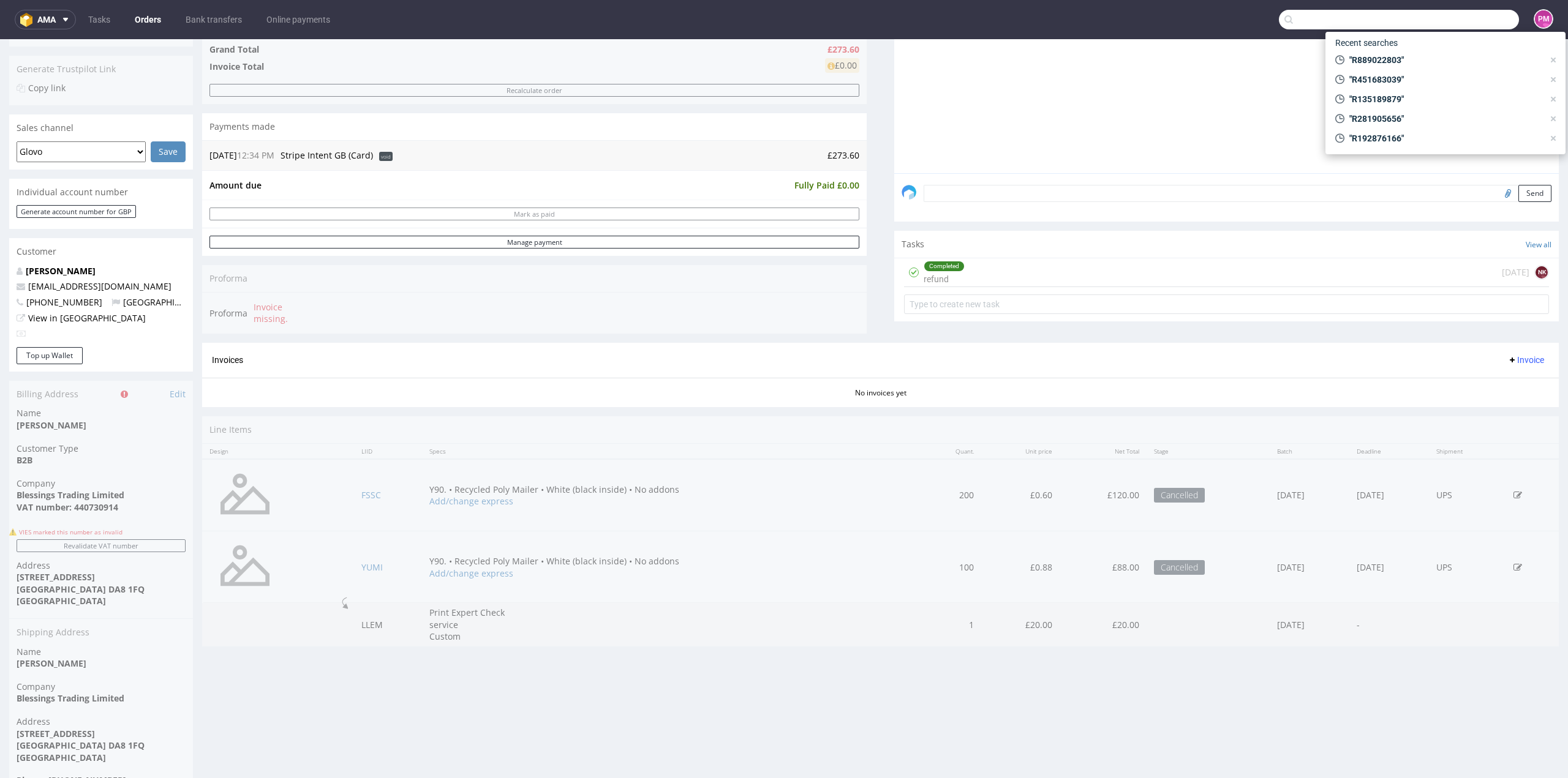
click at [941, 19] on input "text" at bounding box center [1399, 19] width 240 height 19
paste input "R391161913"
type input "R391161913"
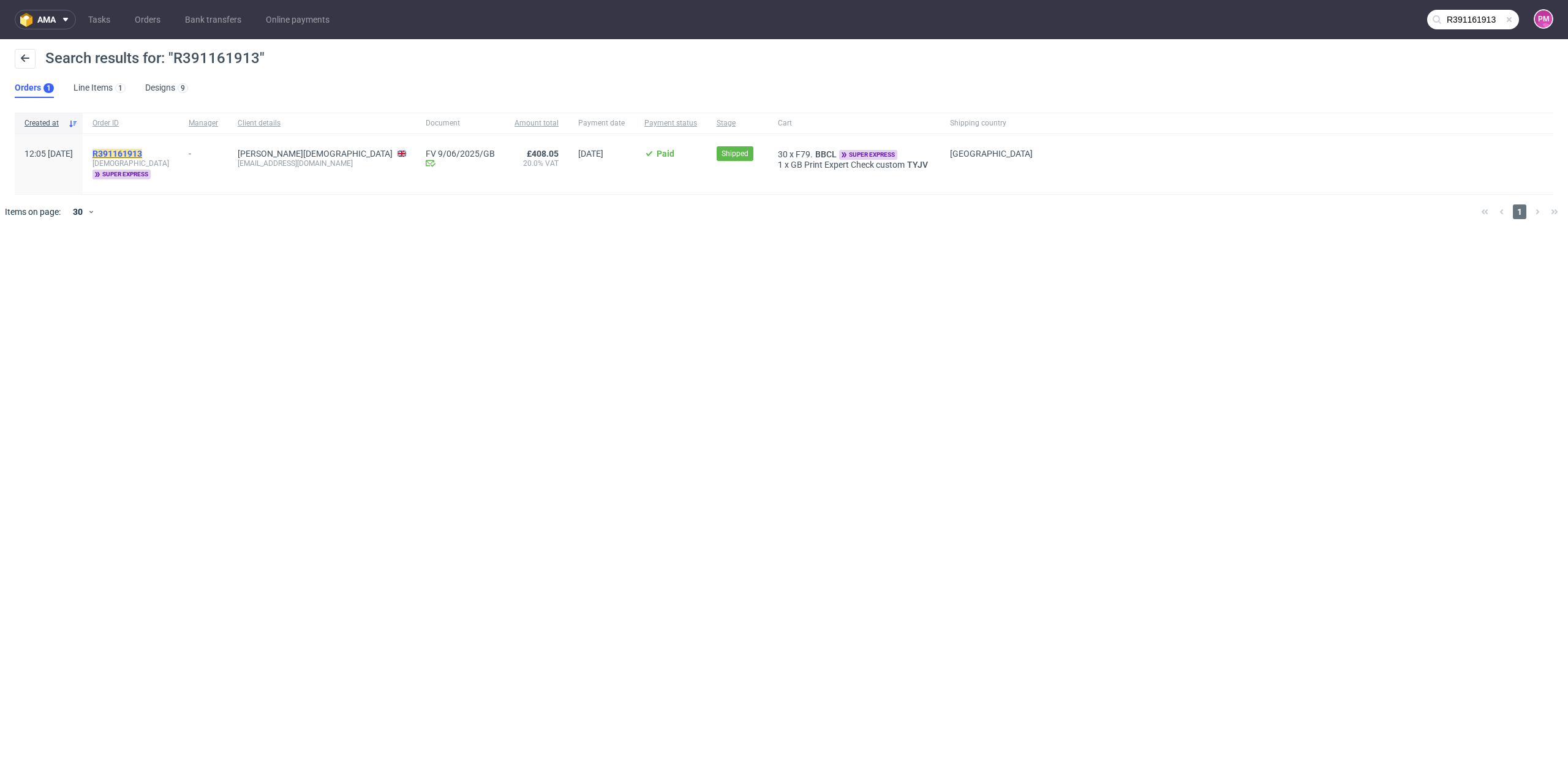
click at [142, 152] on mark "R391161913" at bounding box center [117, 154] width 49 height 10
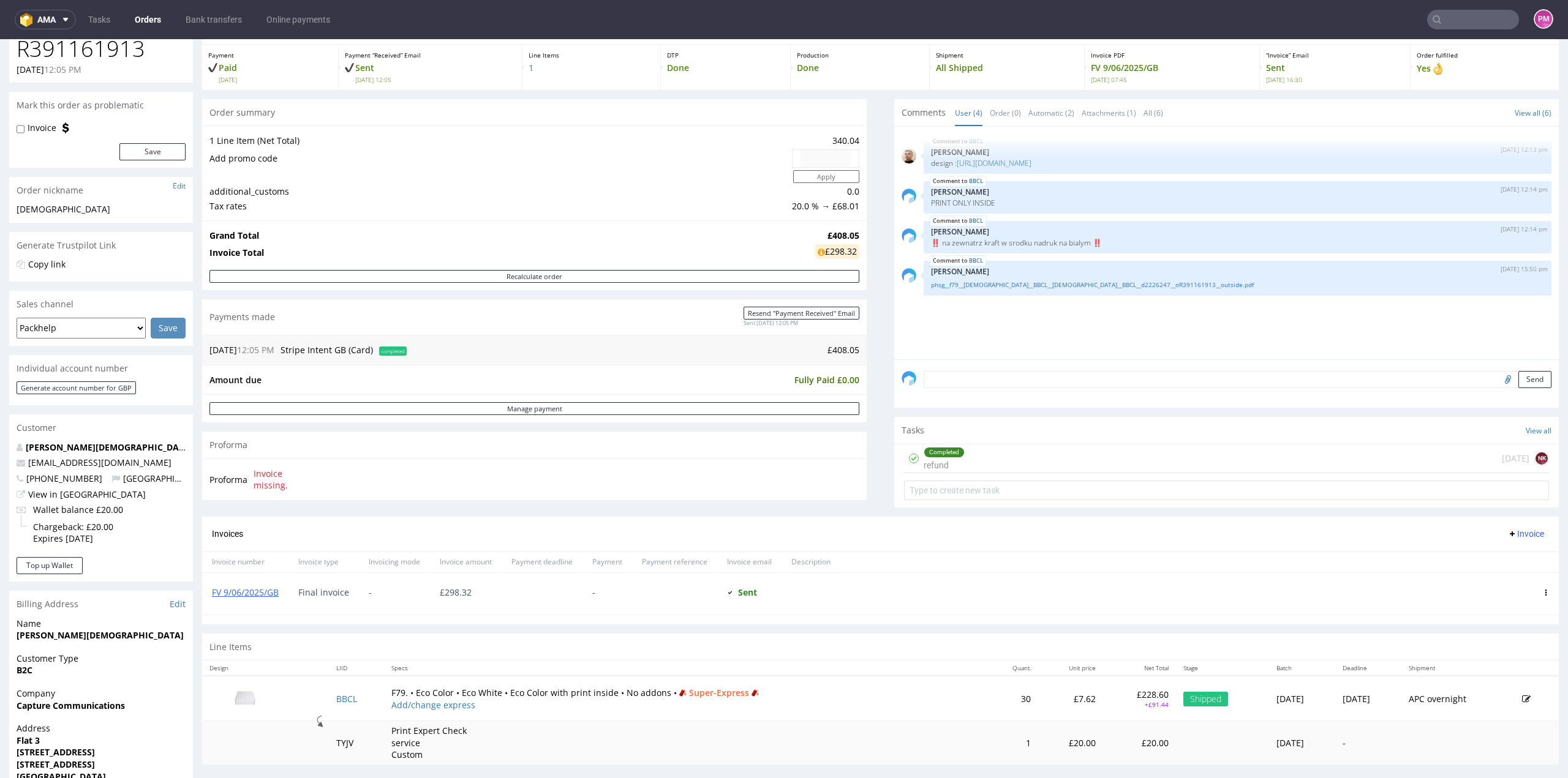
scroll to position [122, 0]
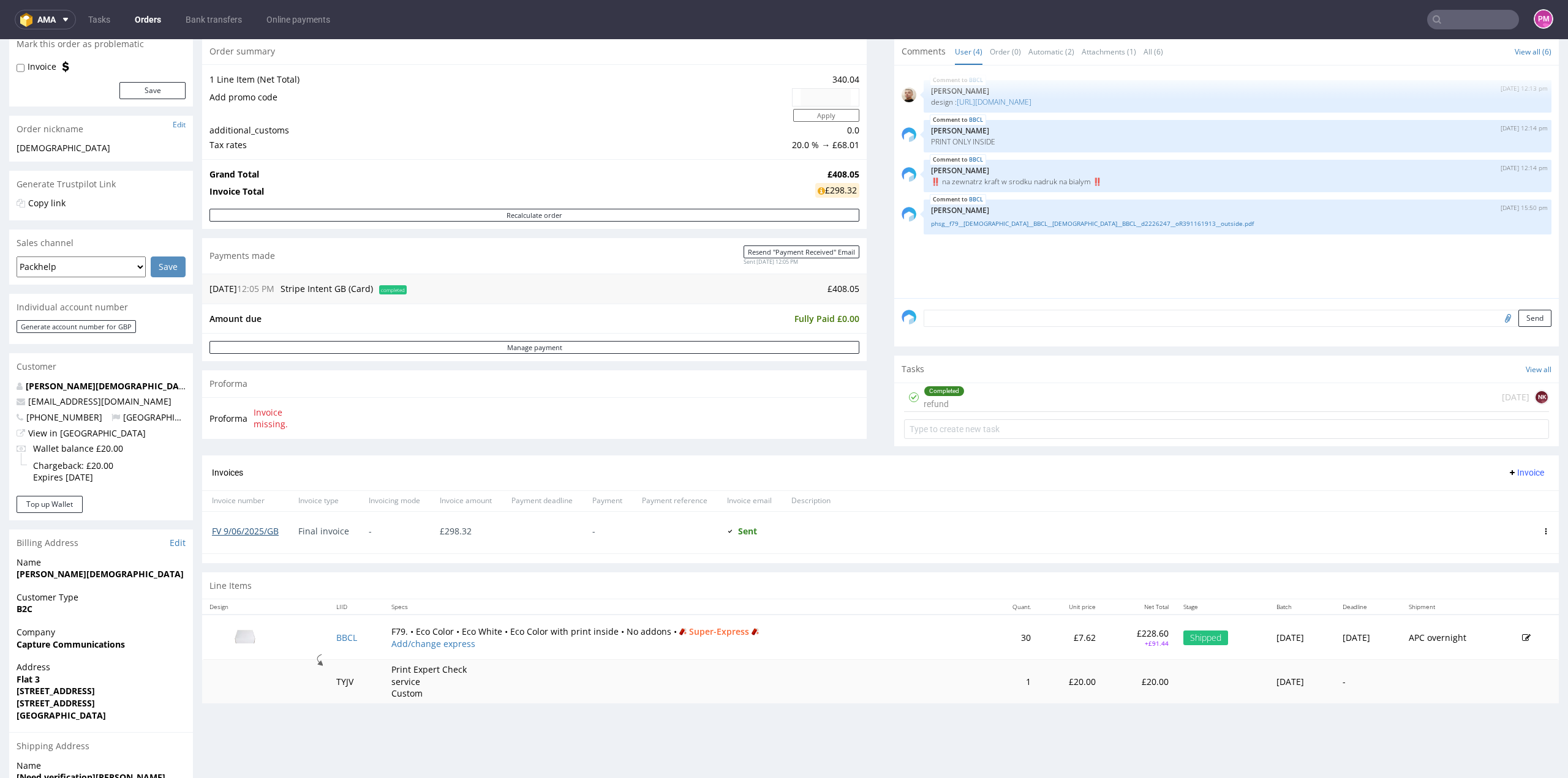
click at [254, 425] on link "FV 9/06/2025/GB" at bounding box center [245, 531] width 67 height 11
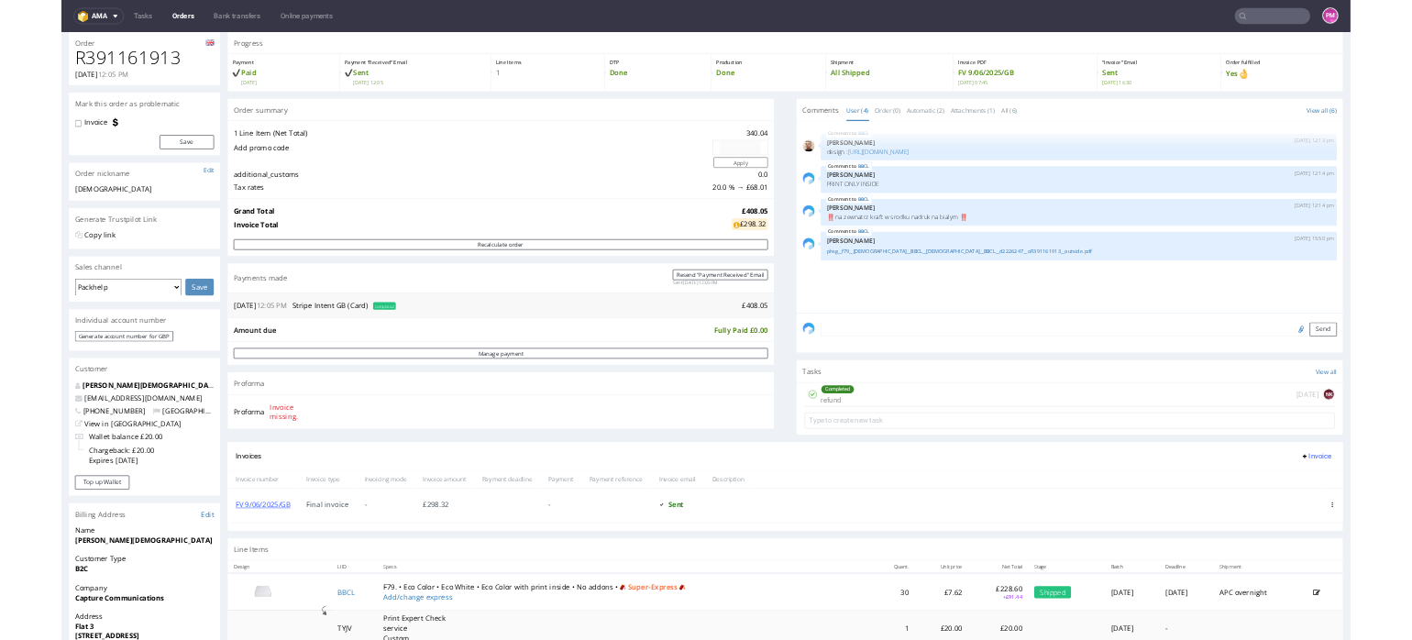
scroll to position [0, 0]
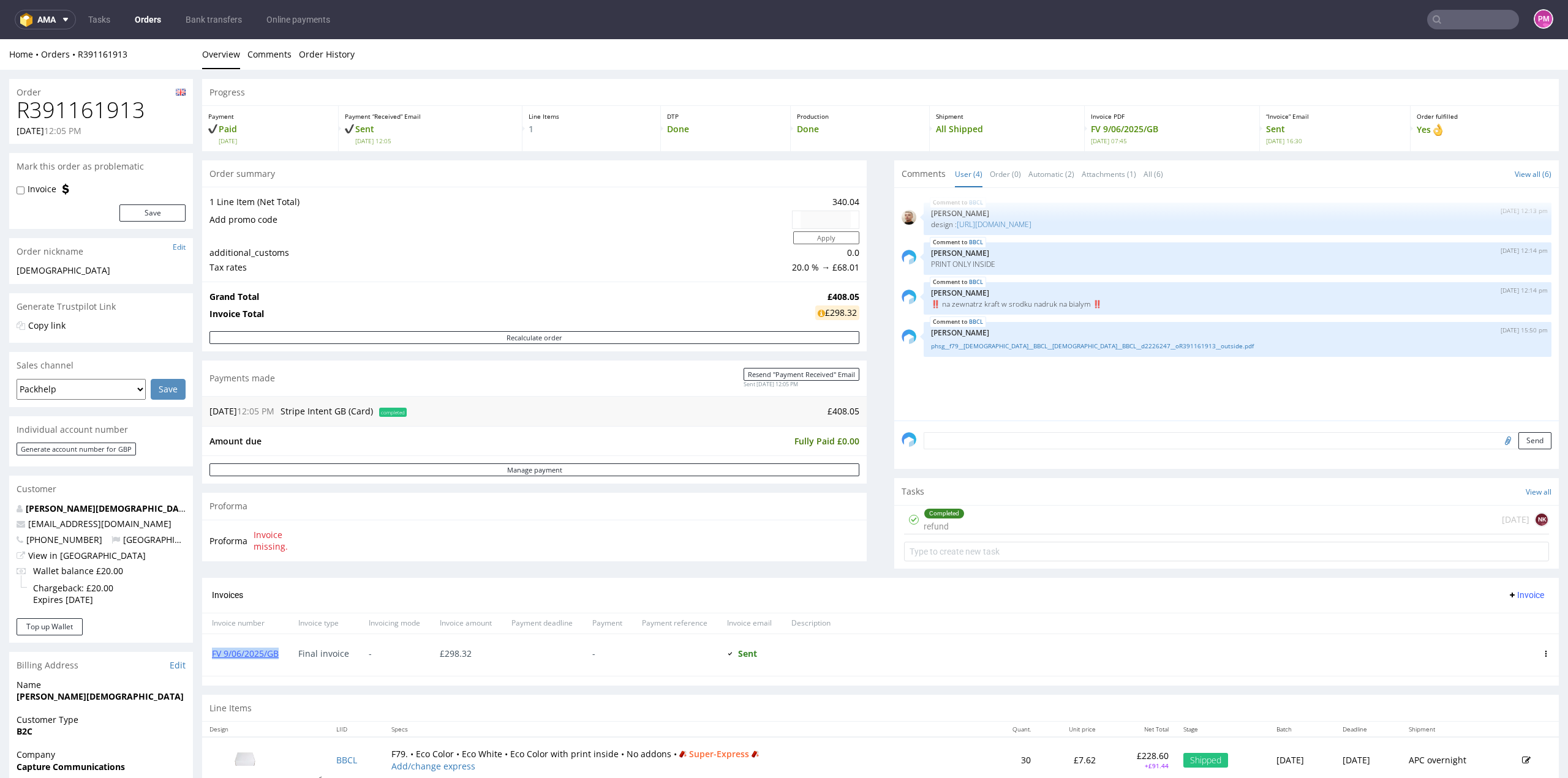
drag, startPoint x: 284, startPoint y: 656, endPoint x: 209, endPoint y: 658, distance: 75.0
click at [209, 425] on div "FV 9/06/2025/GB" at bounding box center [245, 655] width 86 height 41
copy link "FV 9/06/2025/GB"
click at [392, 413] on span "completed" at bounding box center [393, 413] width 27 height 9
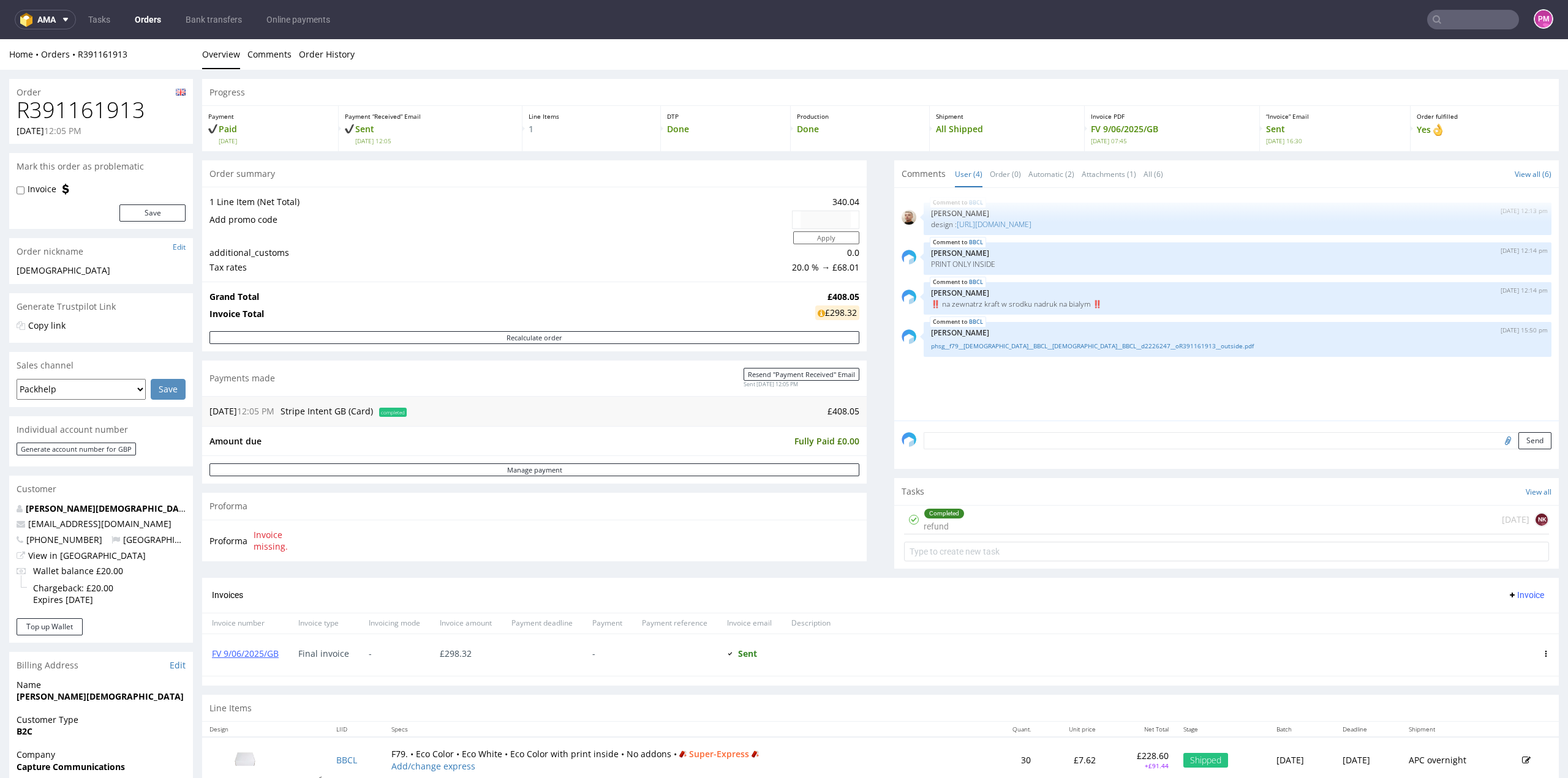
click at [824, 411] on td "£408.05" at bounding box center [634, 411] width 450 height 15
click at [353, 413] on span "Stripe Intent GB (Card)" at bounding box center [327, 411] width 92 height 11
click at [260, 413] on span "12:05 PM" at bounding box center [256, 411] width 37 height 11
click at [207, 413] on div "[DATE] 12:05 PM Stripe Intent GB (Card) completed £408.05" at bounding box center [534, 411] width 665 height 30
drag, startPoint x: 144, startPoint y: 114, endPoint x: 21, endPoint y: 114, distance: 123.0
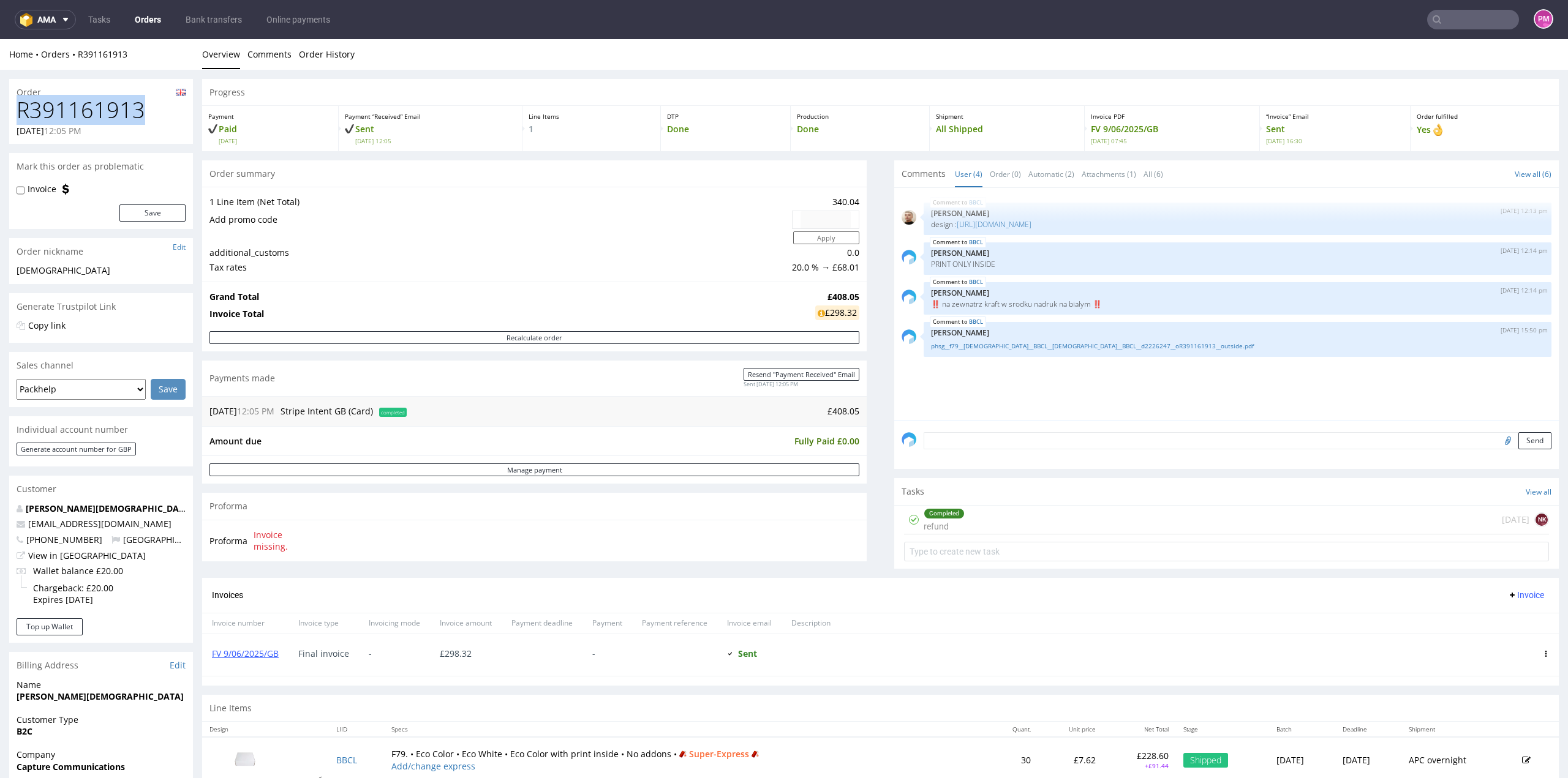
click at [21, 114] on h1 "R391161913" at bounding box center [101, 110] width 169 height 25
copy h1 "R391161913"
